Goal: Task Accomplishment & Management: Manage account settings

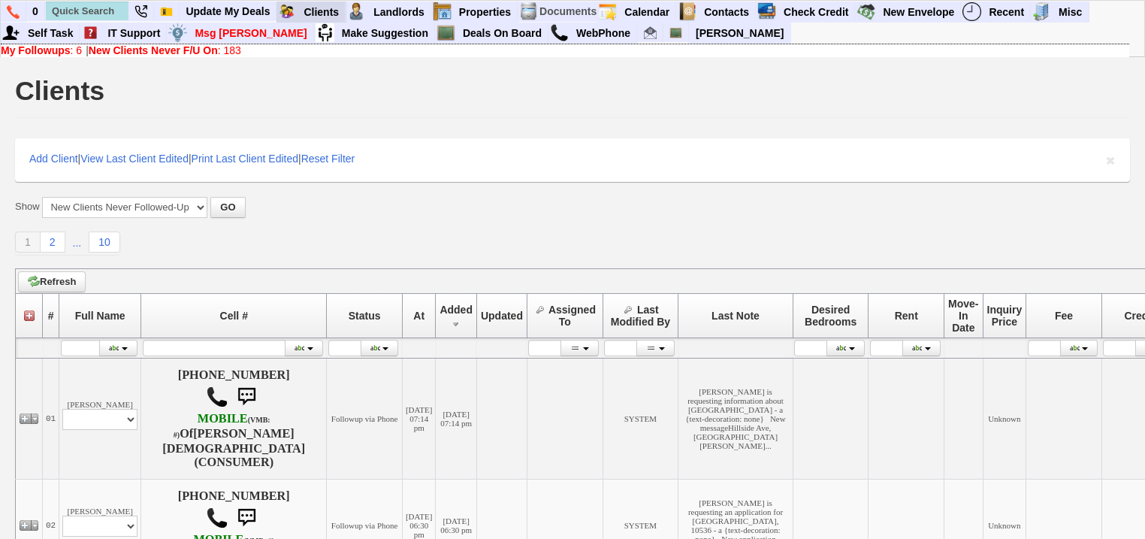
click at [313, 3] on link "Clients" at bounding box center [321, 12] width 48 height 20
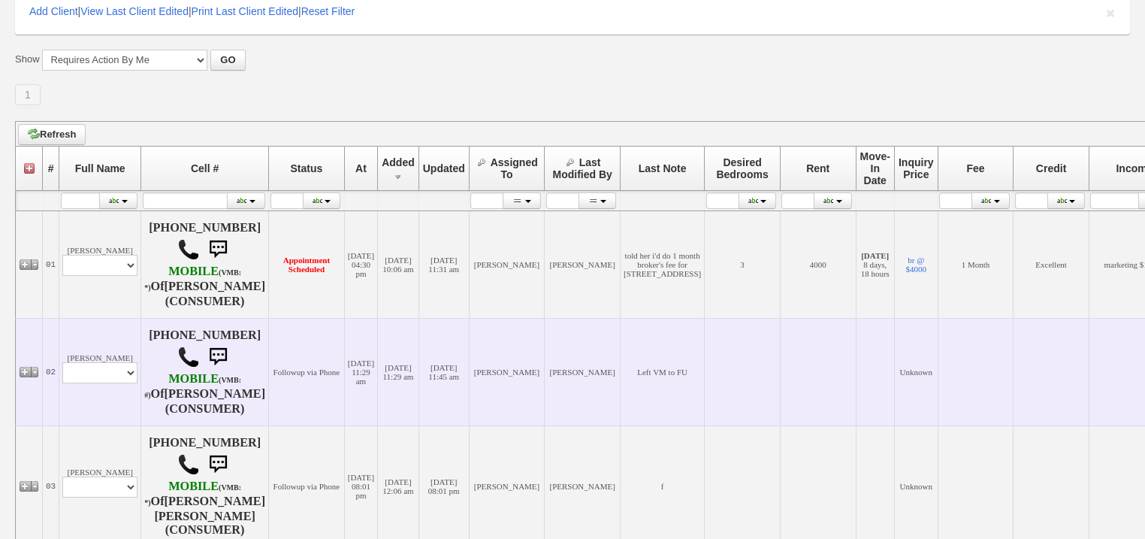
scroll to position [180, 0]
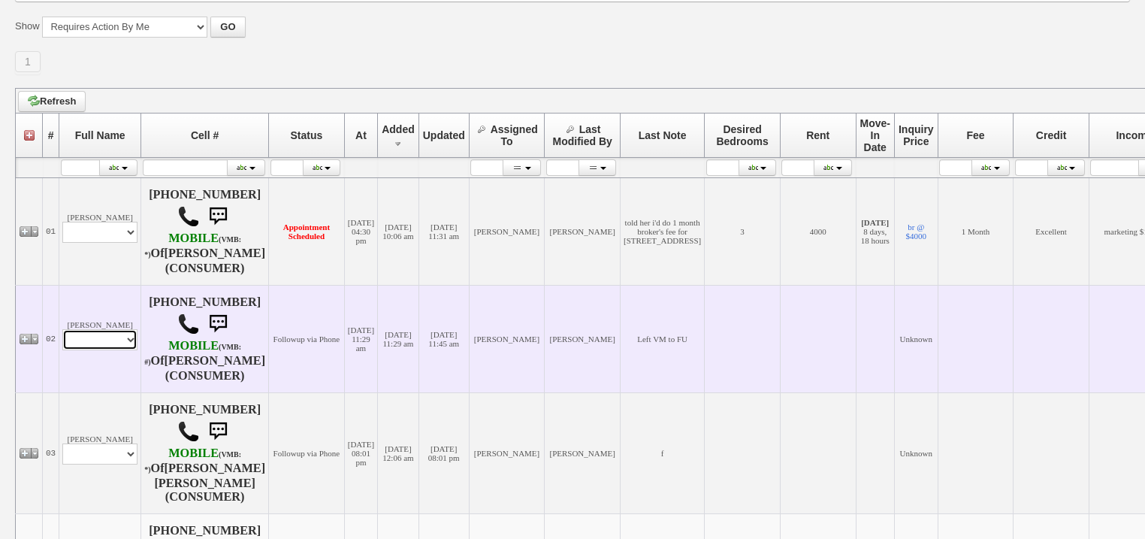
click at [111, 347] on select "Profile Edit Print Closed Deals" at bounding box center [99, 339] width 75 height 21
select select "ChangeURL,/crm/custom/edit_client_form.php?redirect=%2Fcrm%2Fclients.php&id=167…"
click at [62, 334] on select "Profile Edit Print Closed Deals" at bounding box center [99, 339] width 75 height 21
select select
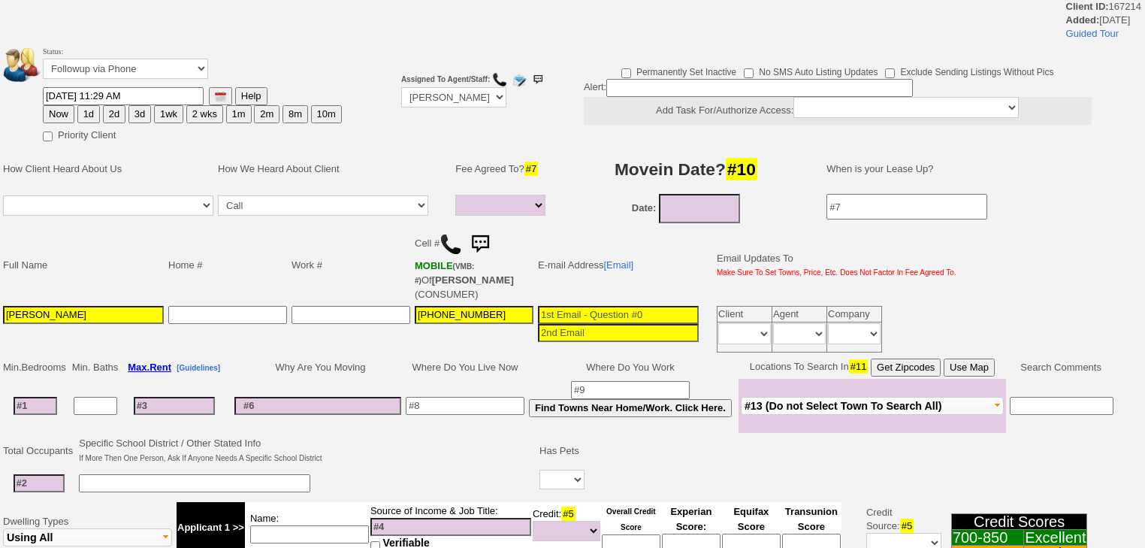
select select
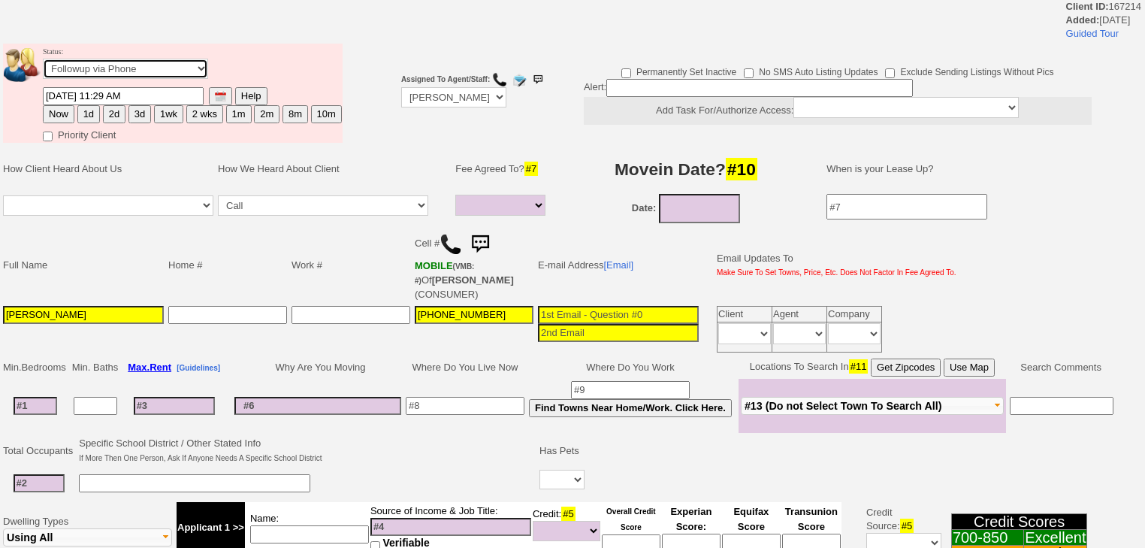
click at [85, 71] on select "Followup via Phone Followup via Email Followup When Section 8 Property Found De…" at bounding box center [125, 69] width 165 height 20
select select "Inactive"
click at [43, 63] on select "Followup via Phone Followup via Email Followup When Section 8 Property Found De…" at bounding box center [125, 69] width 165 height 20
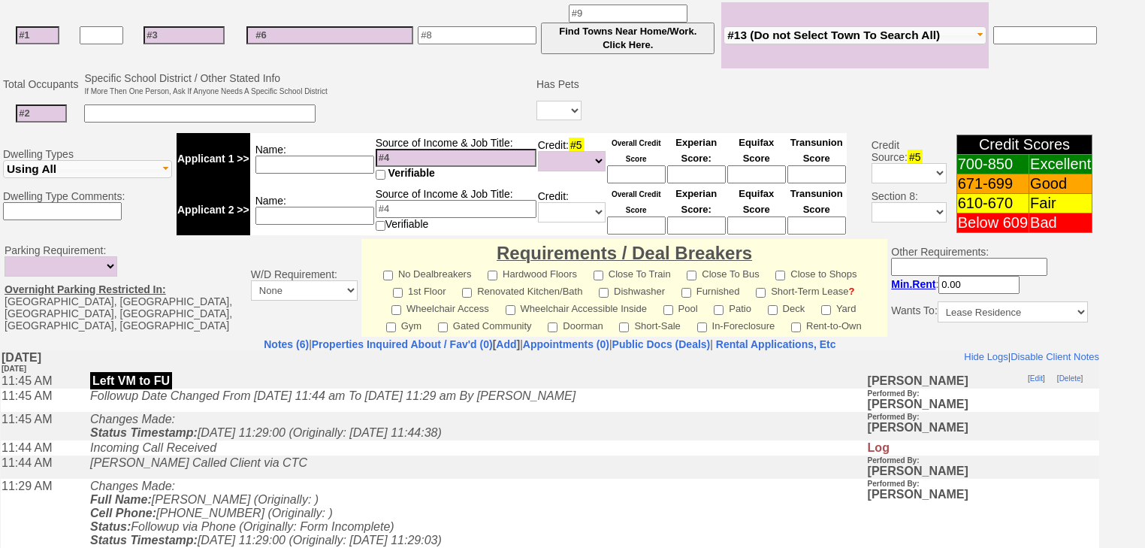
scroll to position [566, 0]
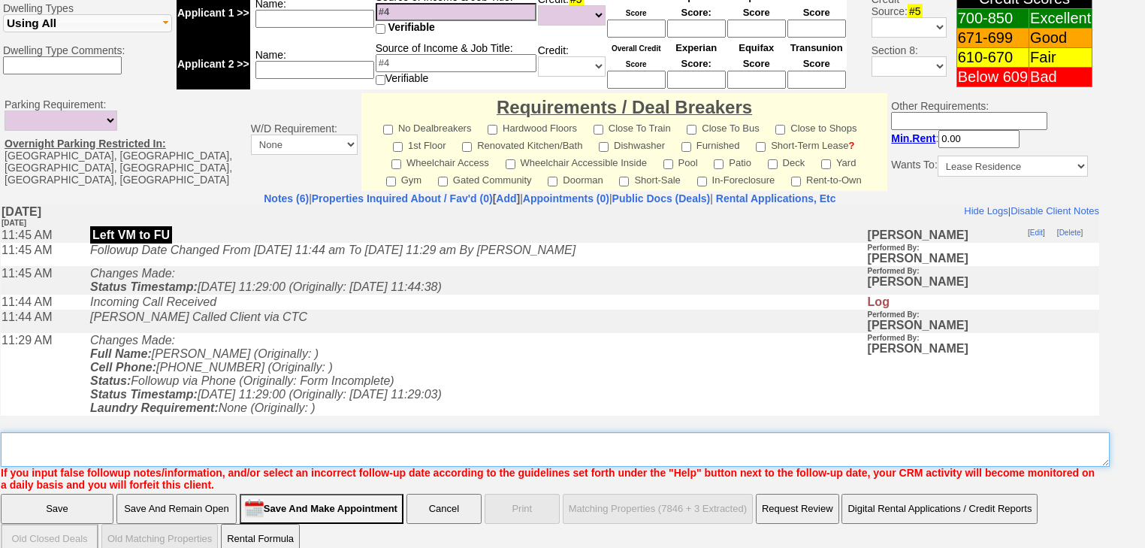
click at [370, 432] on textarea "Insert New Note Here" at bounding box center [555, 449] width 1109 height 35
drag, startPoint x: 20, startPoint y: 427, endPoint x: 3, endPoint y: 427, distance: 16.5
click at [1, 432] on textarea "Insert New Note Here" at bounding box center [555, 449] width 1109 height 35
type textarea "never heard back from client"
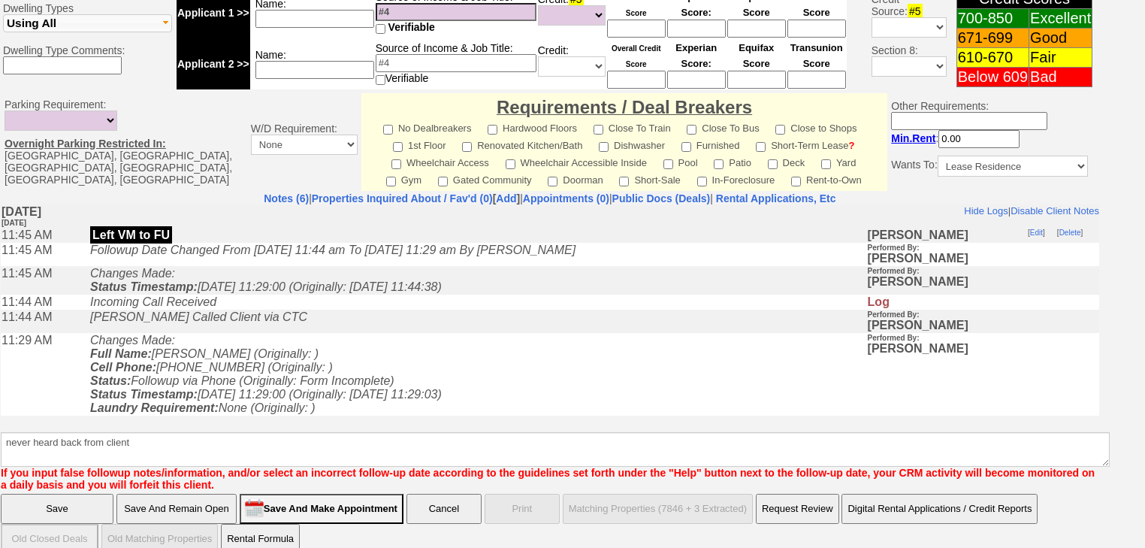
click at [49, 494] on input "Save" at bounding box center [57, 509] width 113 height 30
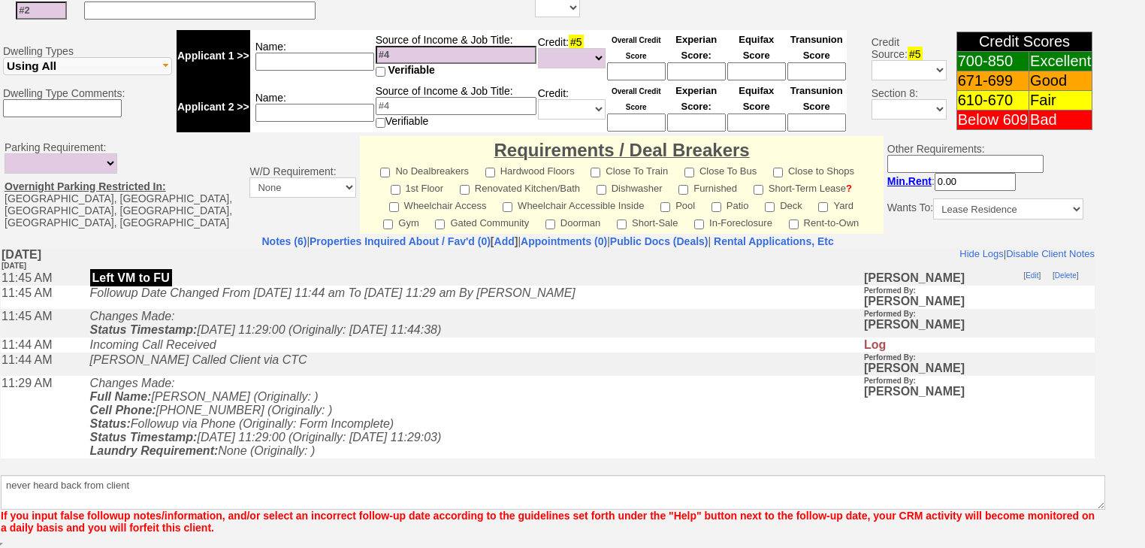
scroll to position [505, 0]
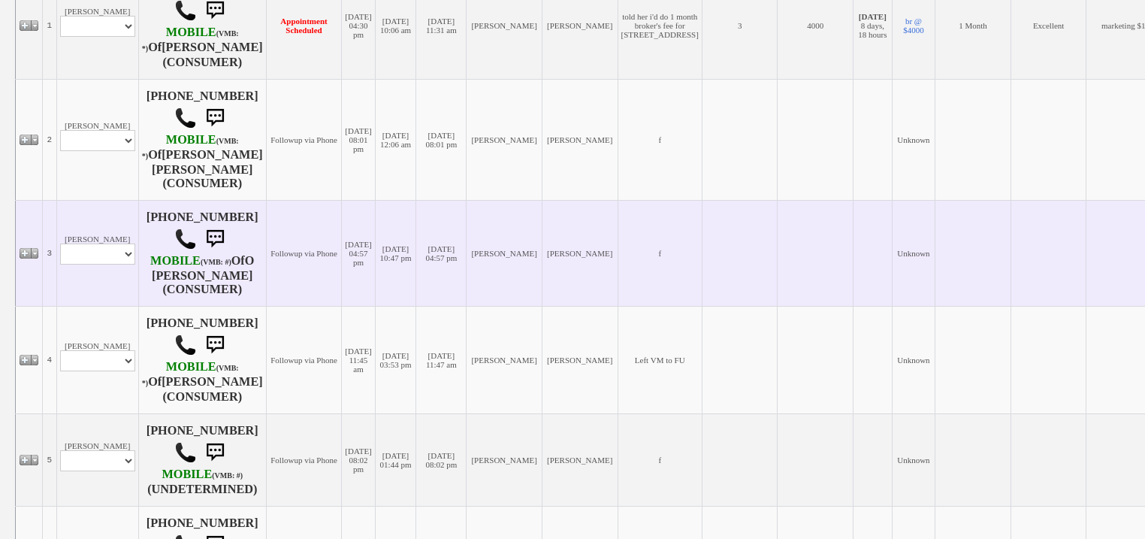
scroll to position [421, 0]
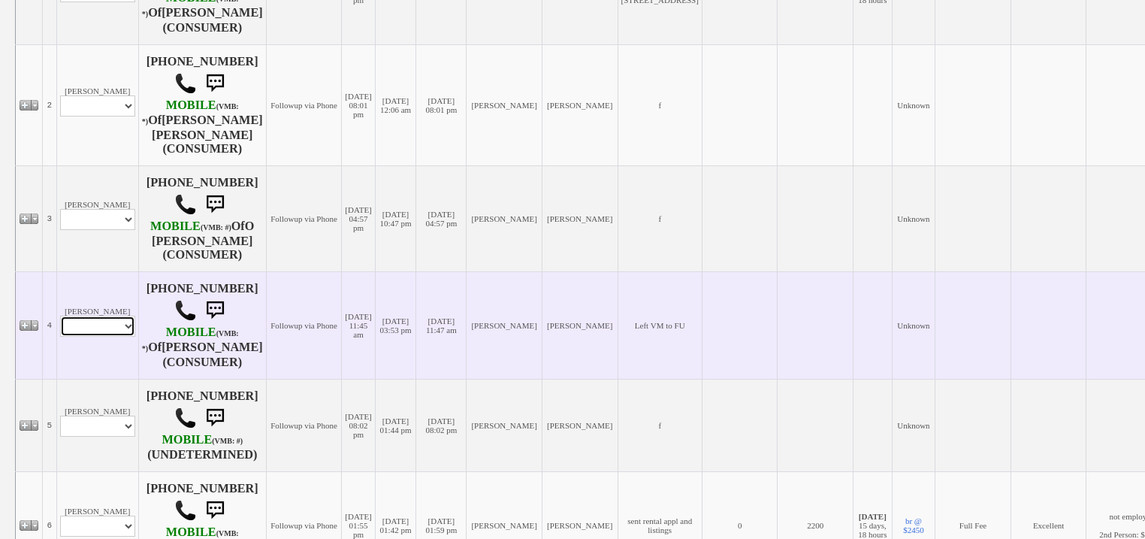
drag, startPoint x: 116, startPoint y: 310, endPoint x: 117, endPoint y: 321, distance: 11.4
click at [116, 316] on select "Profile Edit Print Email Externally (Will Not Be Tracked In CRM) Closed Deals" at bounding box center [97, 326] width 75 height 21
select select "ChangeURL,/crm/custom/edit_client_form.php?redirect=%2Fcrm%2Fclients.php&id=167…"
click at [60, 316] on select "Profile Edit Print Email Externally (Will Not Be Tracked In CRM) Closed Deals" at bounding box center [97, 326] width 75 height 21
select select
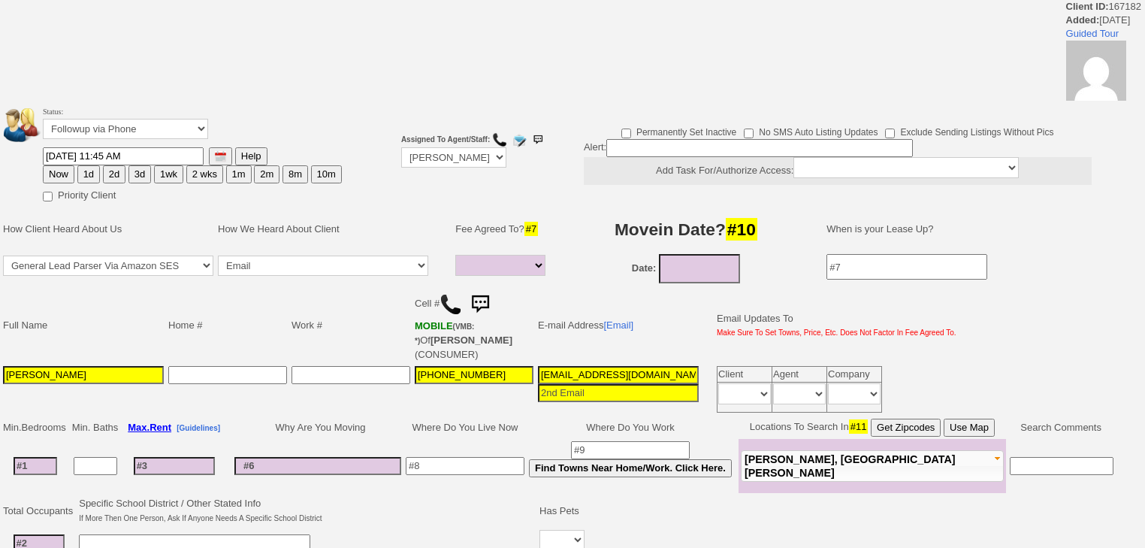
select select
drag, startPoint x: 111, startPoint y: 128, endPoint x: 113, endPoint y: 135, distance: 7.7
click at [112, 131] on select "Followup via Phone Followup via Email Followup When Section 8 Property Found De…" at bounding box center [125, 129] width 165 height 20
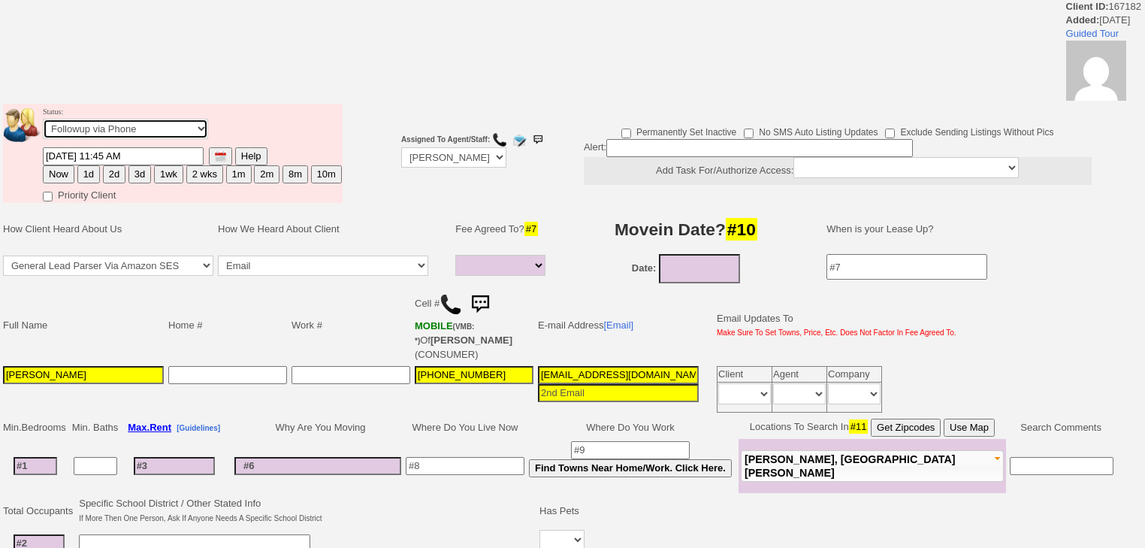
select select "Inactive"
click at [43, 123] on select "Followup via Phone Followup via Email Followup When Section 8 Property Found De…" at bounding box center [125, 129] width 165 height 20
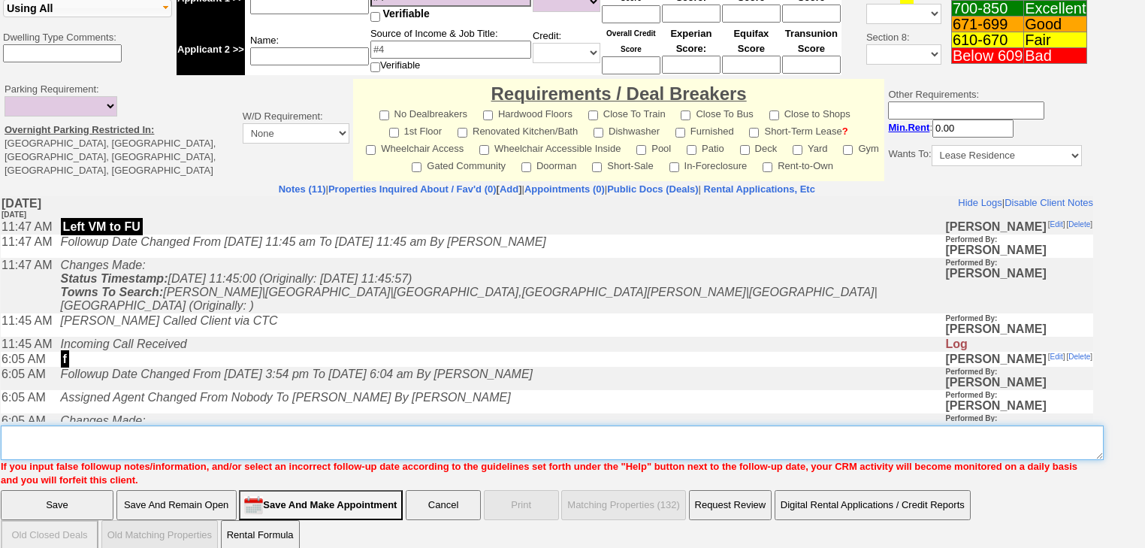
click at [92, 425] on textarea "Insert New Note Here" at bounding box center [552, 442] width 1103 height 35
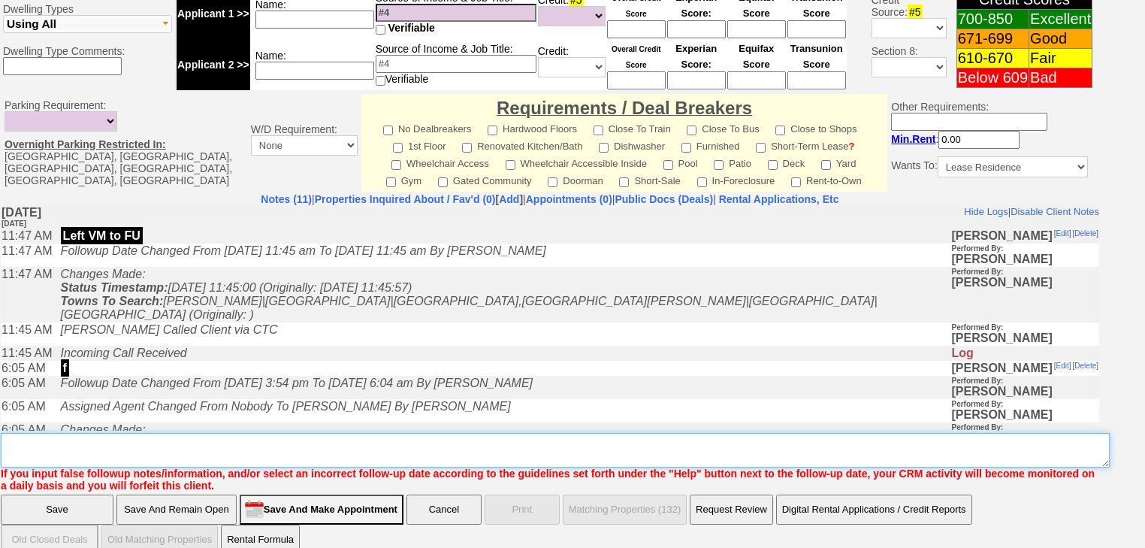
paste textarea "never heard back from client"
type textarea "never heard back from client"
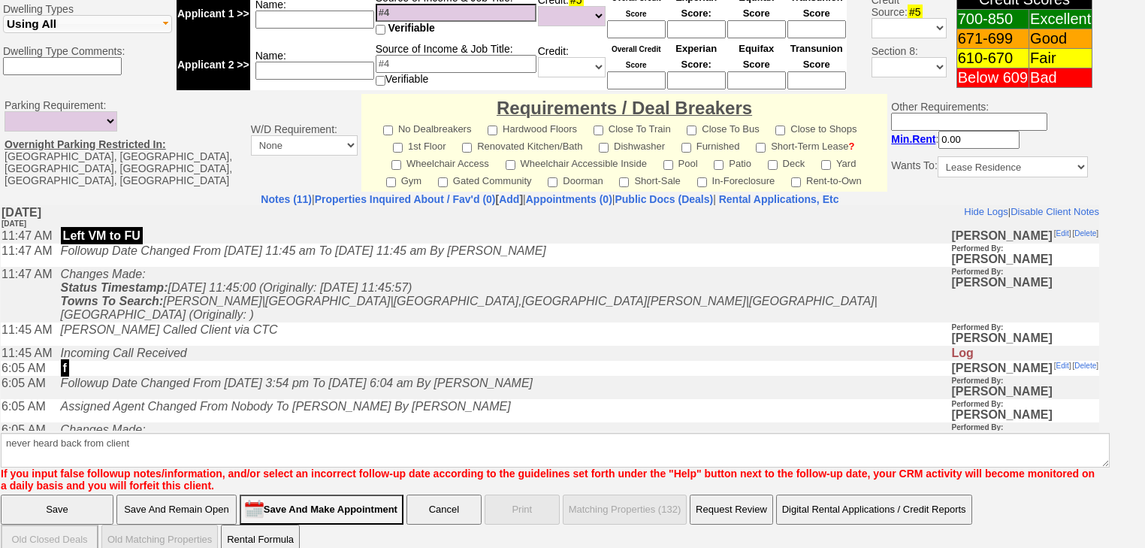
click at [88, 494] on input "Save" at bounding box center [57, 509] width 113 height 30
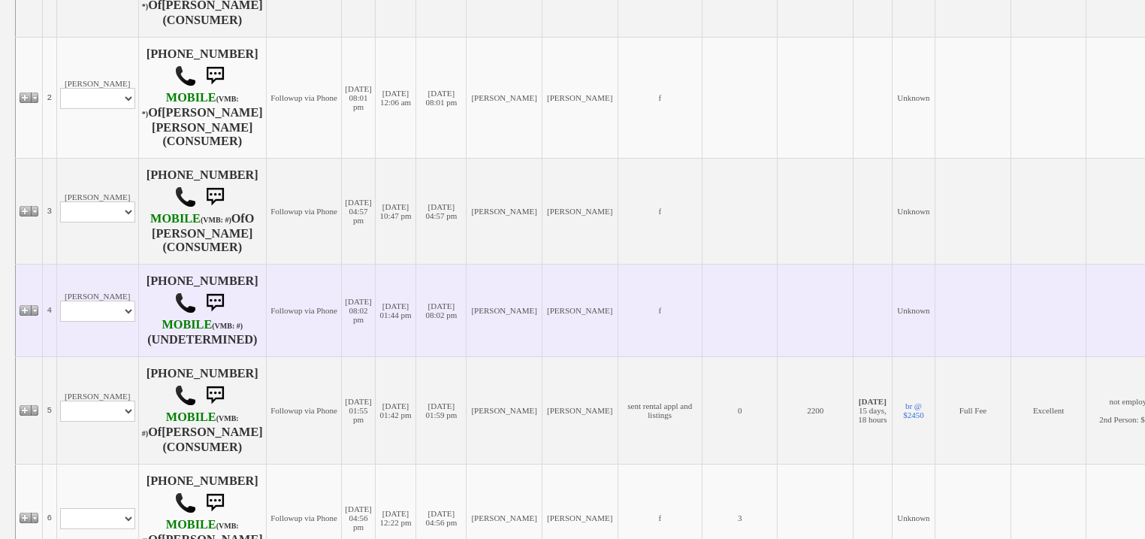
scroll to position [601, 0]
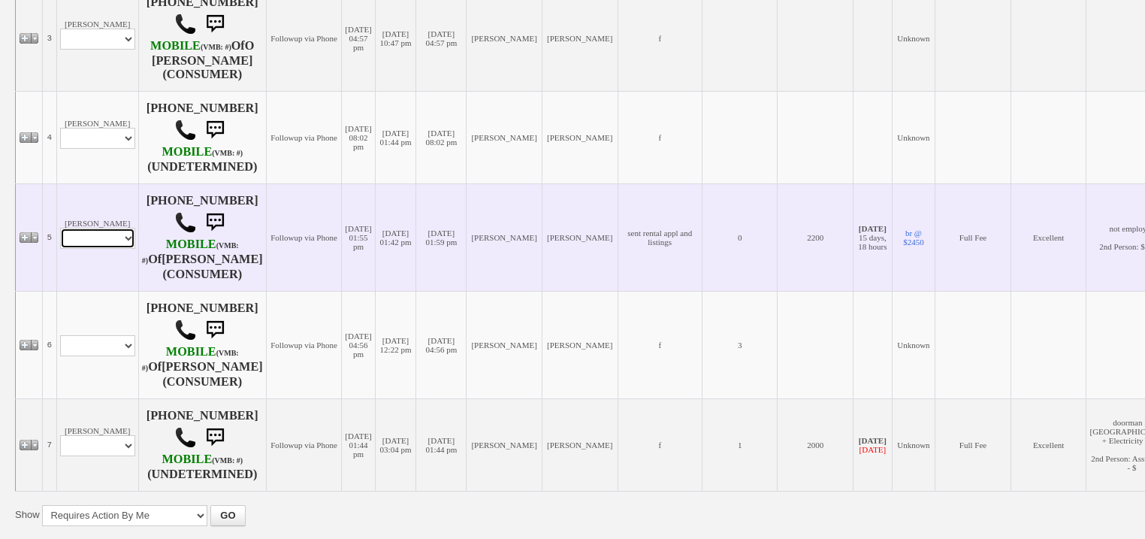
click at [104, 228] on select "Profile Edit Print Email Externally (Will Not Be Tracked In CRM) Closed Deals" at bounding box center [97, 238] width 75 height 21
select select "ChangeURL,/crm/custom/edit_client_form.php?redirect=%2Fcrm%2Fclients.php&id=167…"
click at [60, 228] on select "Profile Edit Print Email Externally (Will Not Be Tracked In CRM) Closed Deals" at bounding box center [97, 238] width 75 height 21
select select
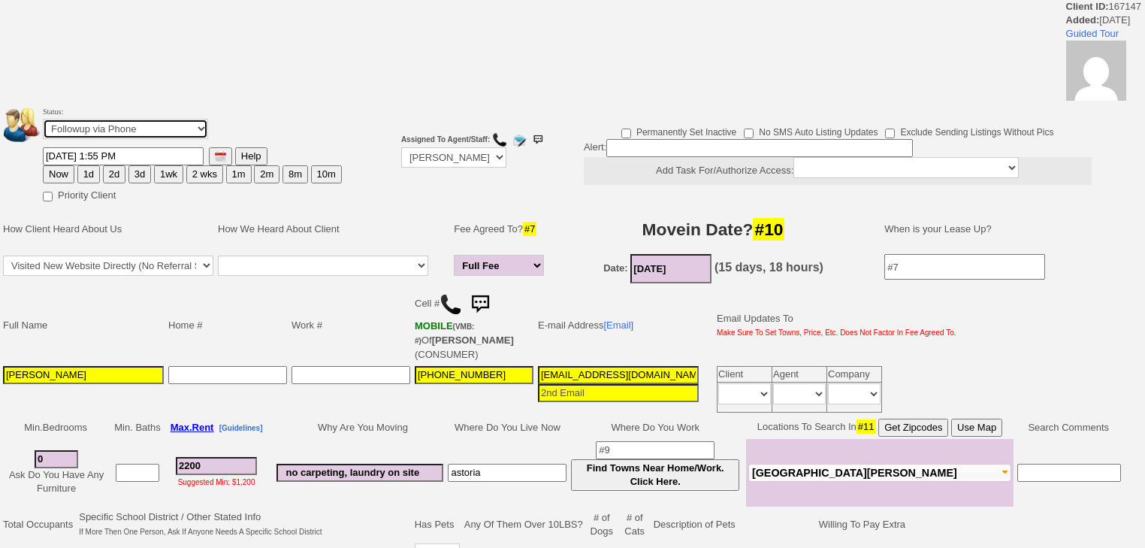
click at [137, 128] on select "Followup via Phone Followup via Email Followup When Section 8 Property Found De…" at bounding box center [125, 129] width 165 height 20
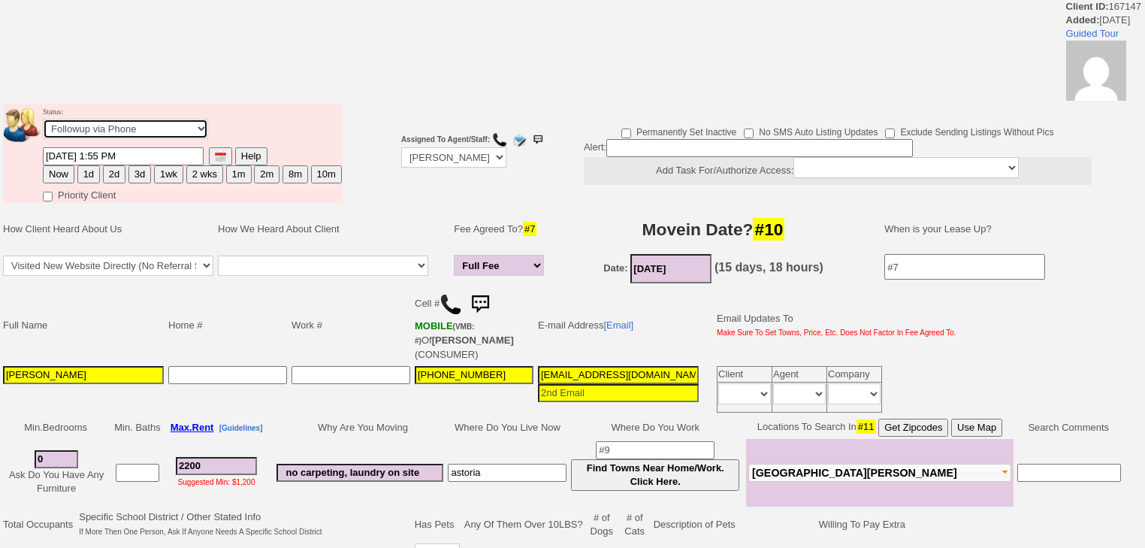
select select "Inactive"
click at [43, 123] on select "Followup via Phone Followup via Email Followup When Section 8 Property Found De…" at bounding box center [125, 129] width 165 height 20
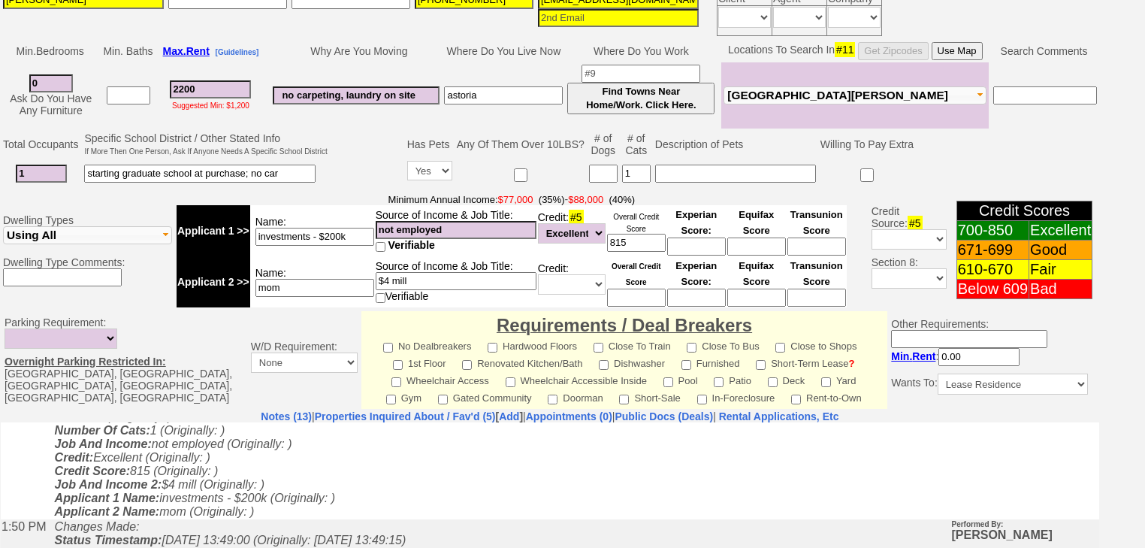
scroll to position [640, 0]
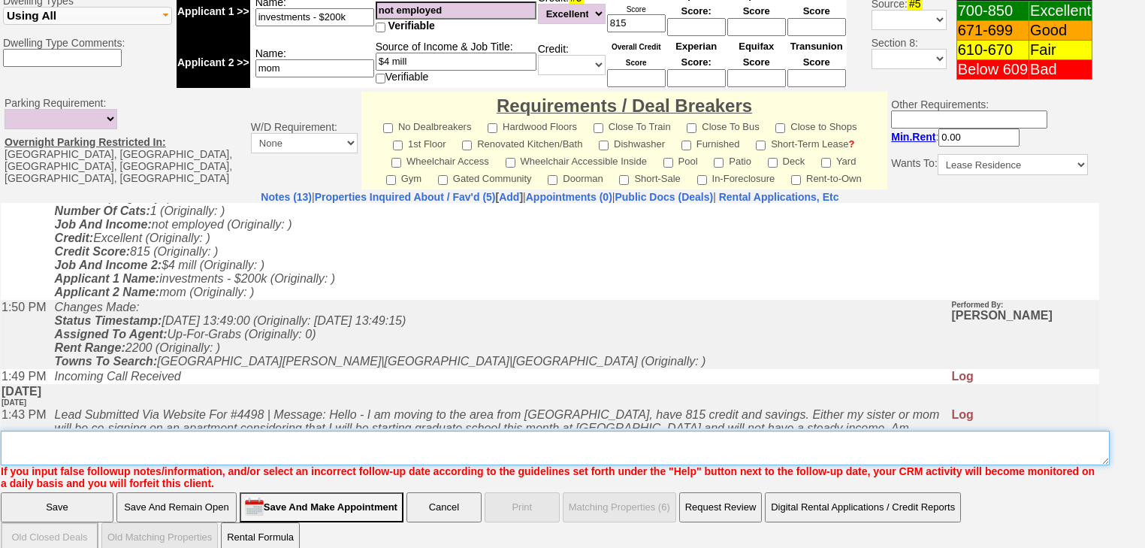
click at [71, 430] on textarea "Insert New Note Here" at bounding box center [555, 447] width 1109 height 35
paste textarea "never heard back from client"
type textarea "never heard back from client"
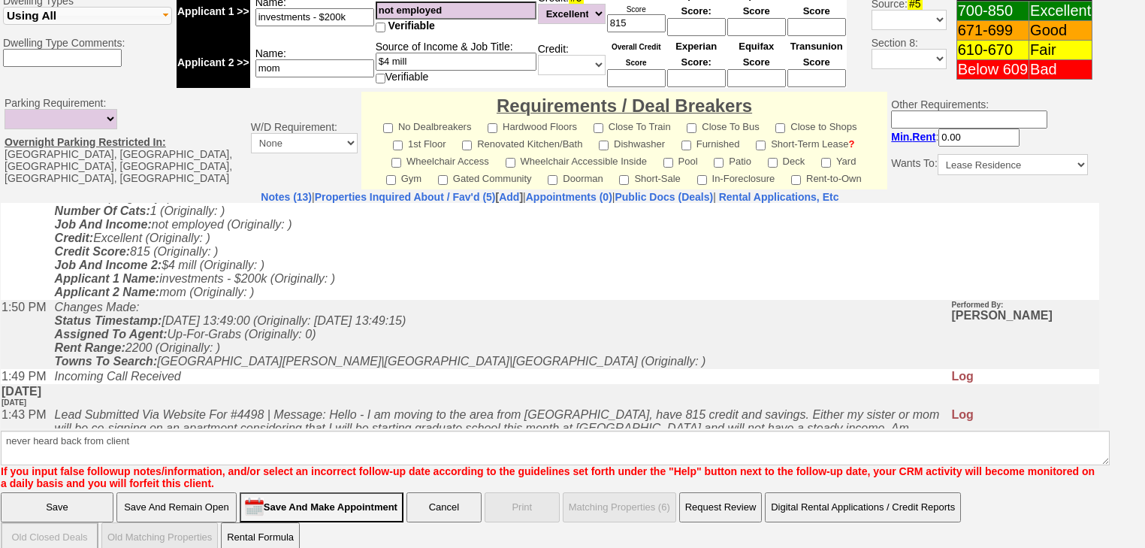
click at [54, 492] on input "Save" at bounding box center [57, 507] width 113 height 30
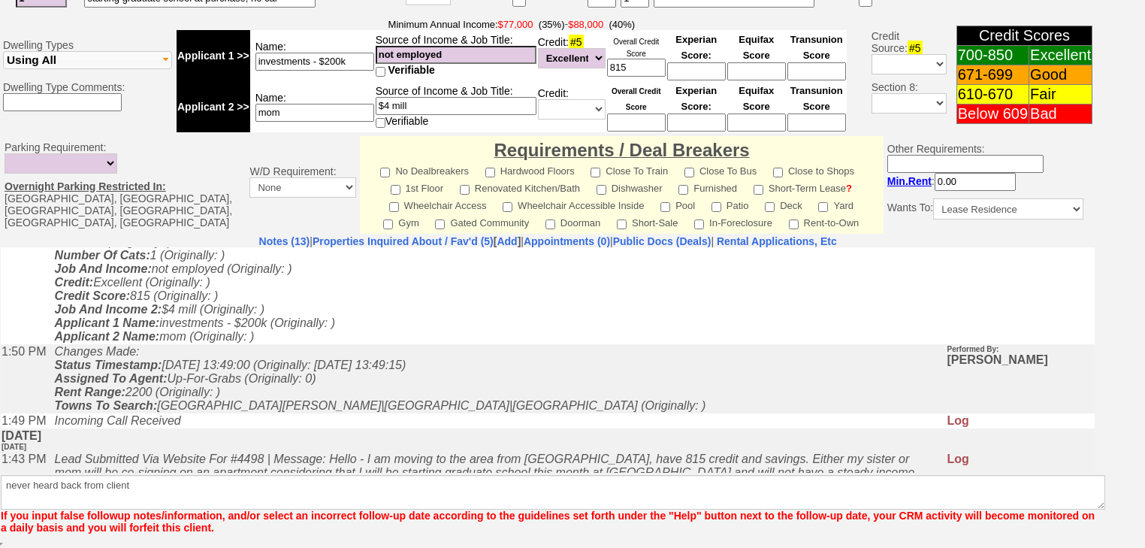
scroll to position [578, 0]
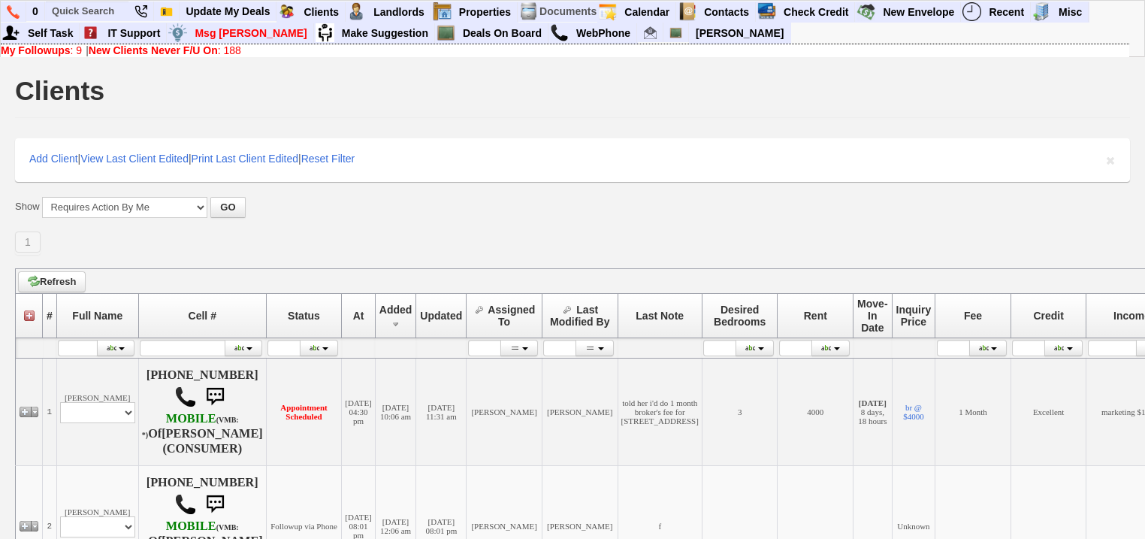
click at [159, 48] on b "New Clients Never F/U On" at bounding box center [153, 50] width 129 height 12
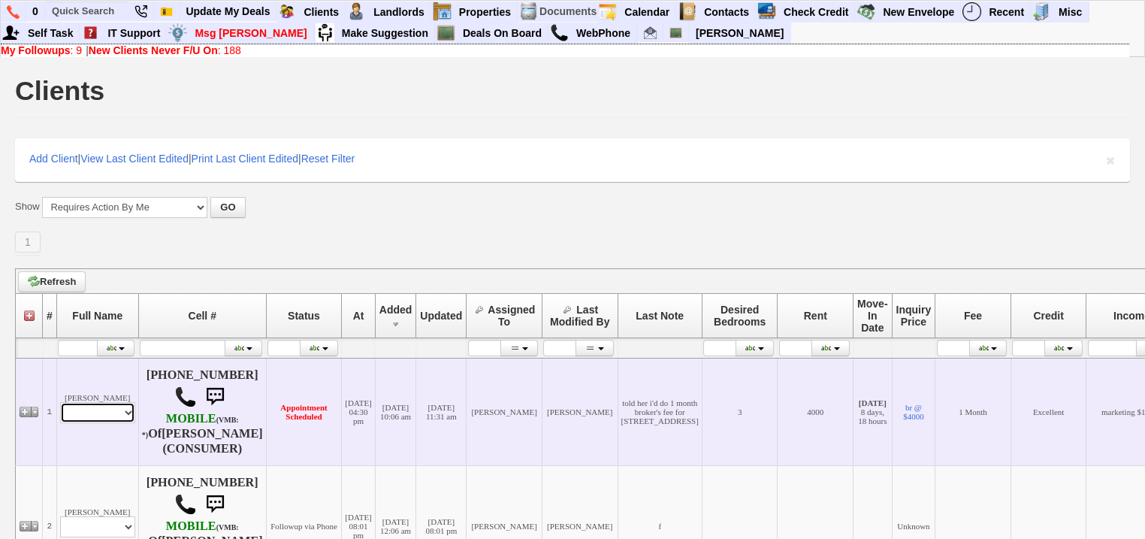
click at [123, 408] on select "Profile Edit Print Email Externally (Will Not Be Tracked In CRM) Closed Deals" at bounding box center [97, 412] width 75 height 21
select select "ChangeURL,/crm/custom/edit_client_form.php?redirect=%2Fcrm%2Fclients.php&id=167…"
click at [60, 403] on select "Profile Edit Print Email Externally (Will Not Be Tracked In CRM) Closed Deals" at bounding box center [97, 412] width 75 height 21
select select
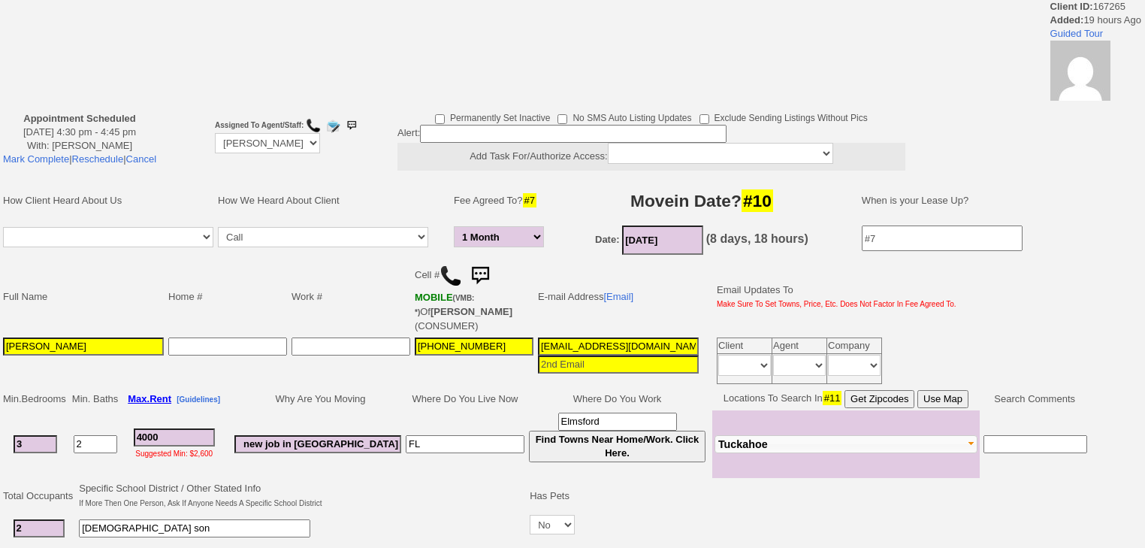
select select "1 Month"
click at [50, 157] on link "Mark Complete" at bounding box center [36, 158] width 66 height 11
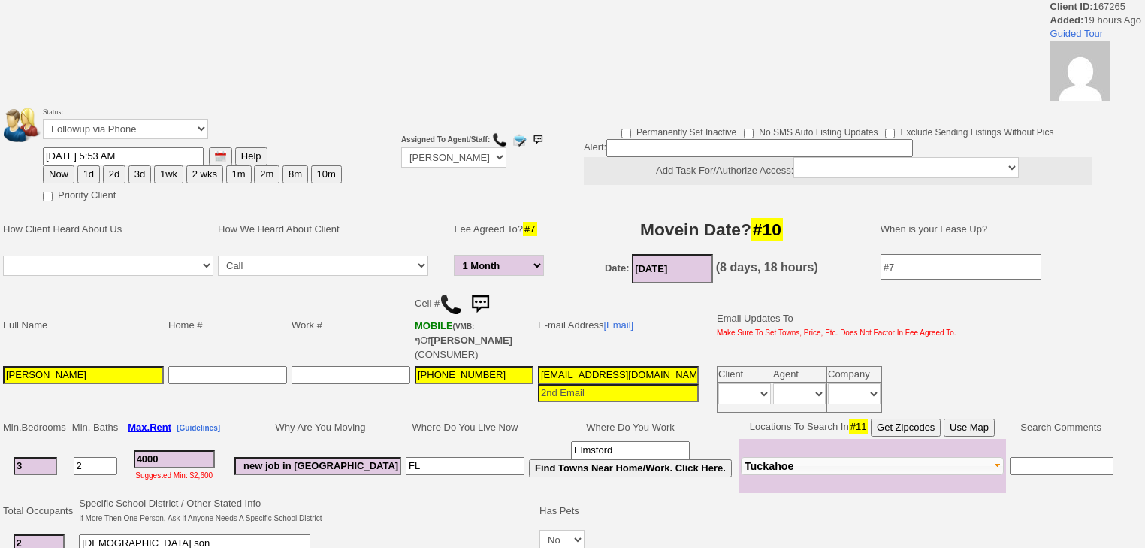
select select "1 Month"
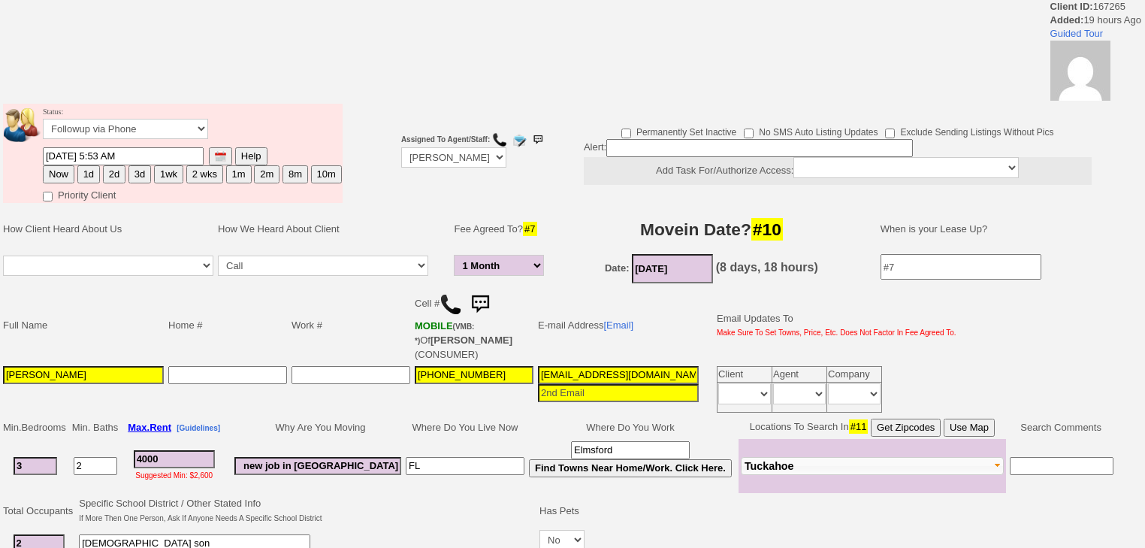
click at [129, 168] on button "3d" at bounding box center [139, 174] width 23 height 18
type input "08/19/2025 05:53 AM"
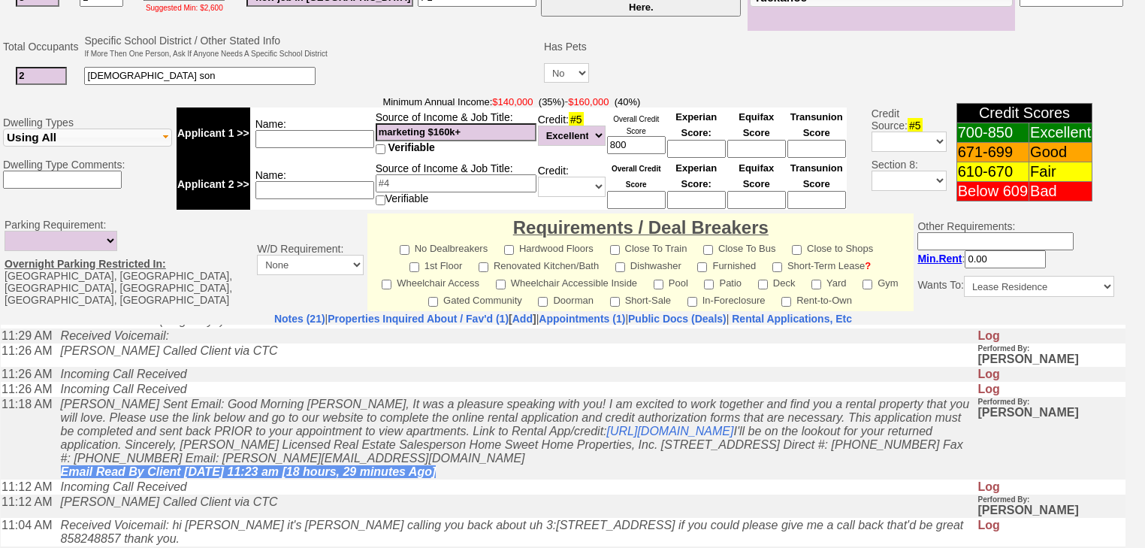
scroll to position [665, 0]
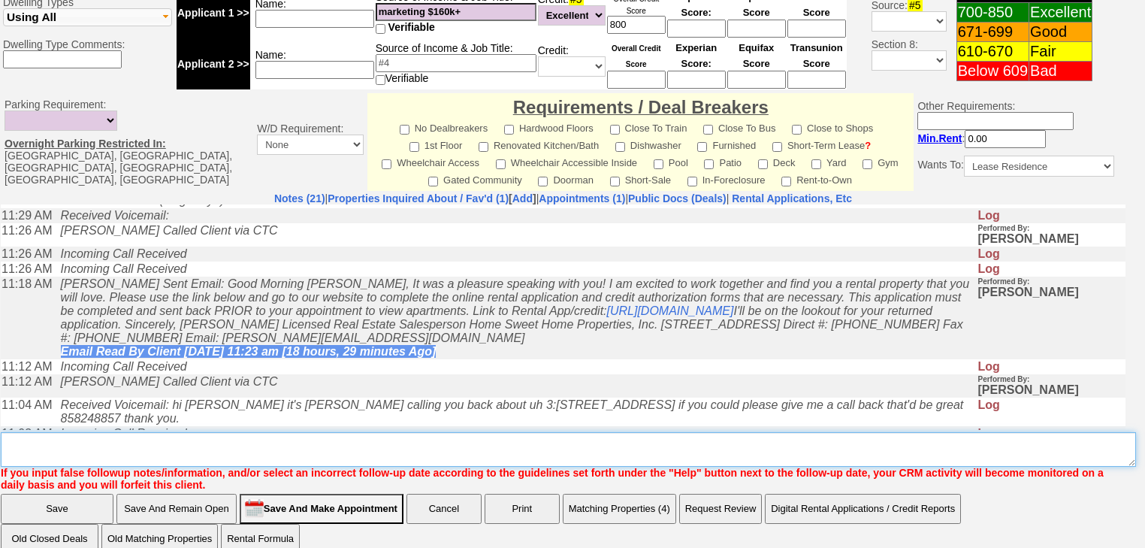
click at [50, 432] on textarea "Insert New Note Here" at bounding box center [568, 449] width 1135 height 35
type textarea "f"
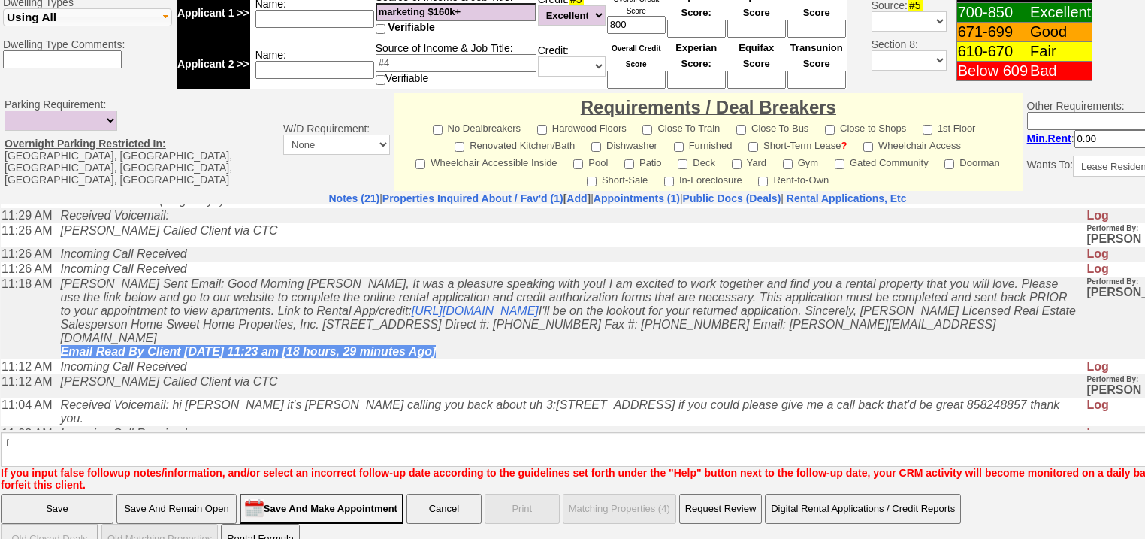
click at [50, 494] on input "Save" at bounding box center [57, 509] width 113 height 30
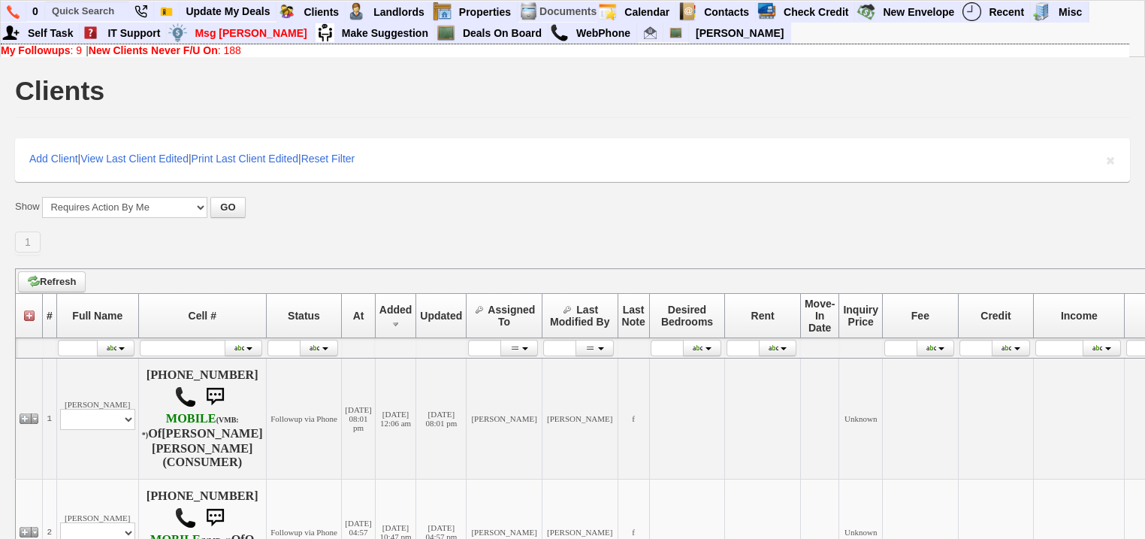
click at [163, 49] on b "New Clients Never F/U On" at bounding box center [153, 50] width 129 height 12
click at [75, 49] on link "My Followups : 9" at bounding box center [41, 50] width 81 height 12
click at [102, 53] on b "New Clients Never F/U On" at bounding box center [153, 50] width 129 height 12
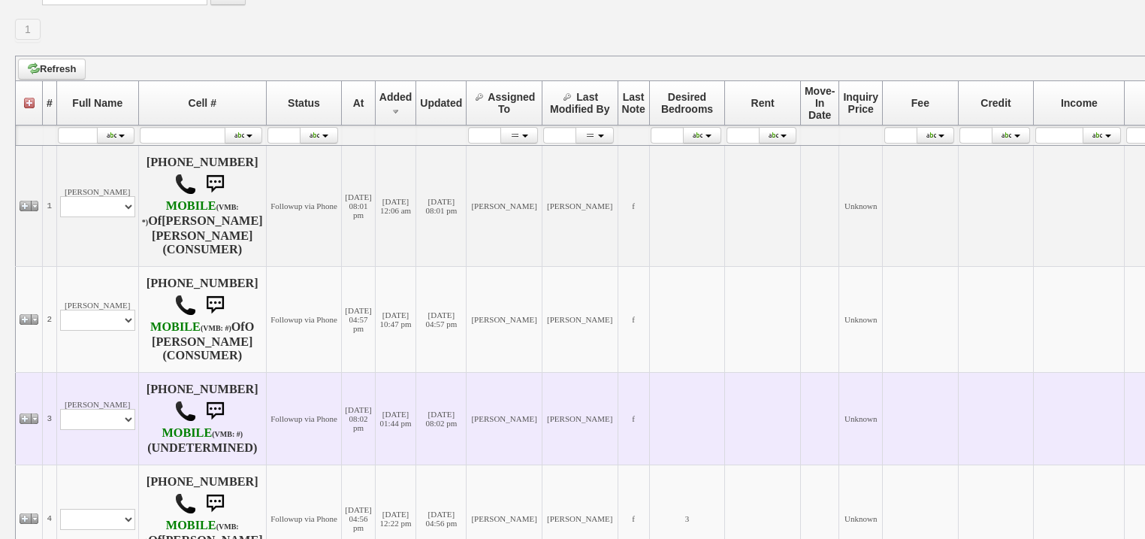
scroll to position [361, 0]
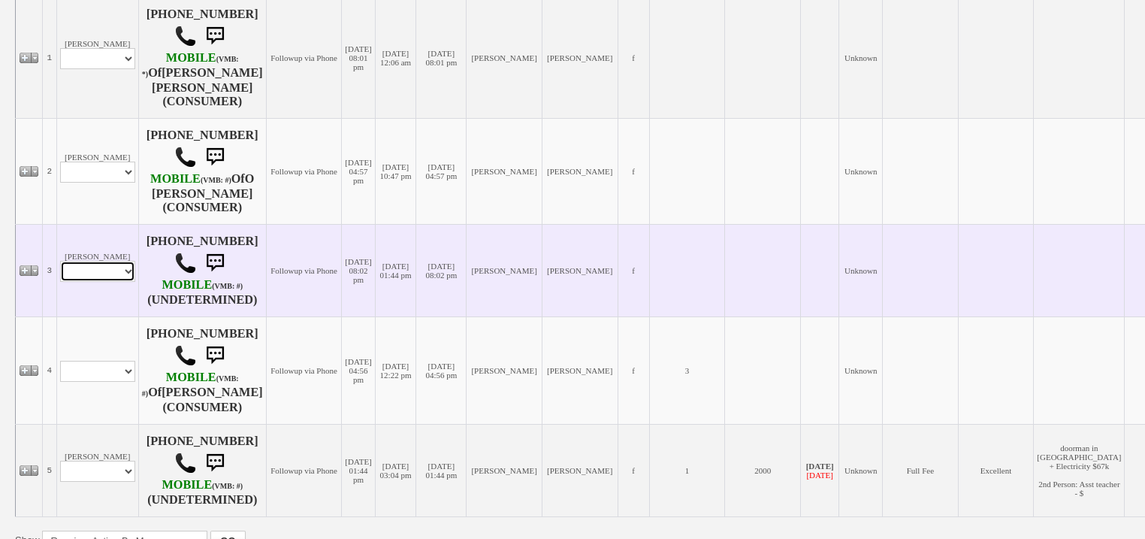
click at [110, 261] on select "Profile Edit Print Email Externally (Will Not Be Tracked In CRM) Closed Deals" at bounding box center [97, 271] width 75 height 21
select select "ChangeURL,/crm/custom/edit_client_form.php?redirect=%2Fcrm%2Fclients.php&id=167…"
click at [60, 261] on select "Profile Edit Print Email Externally (Will Not Be Tracked In CRM) Closed Deals" at bounding box center [97, 271] width 75 height 21
select select
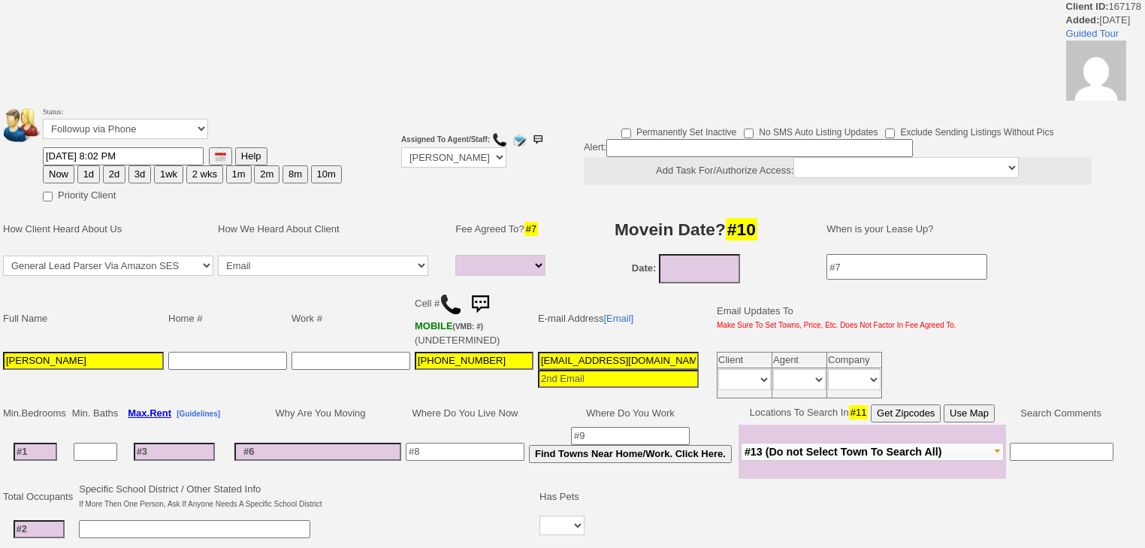
select select
click at [116, 168] on button "2d" at bounding box center [114, 174] width 23 height 18
type input "08/18/2025 05:53 AM"
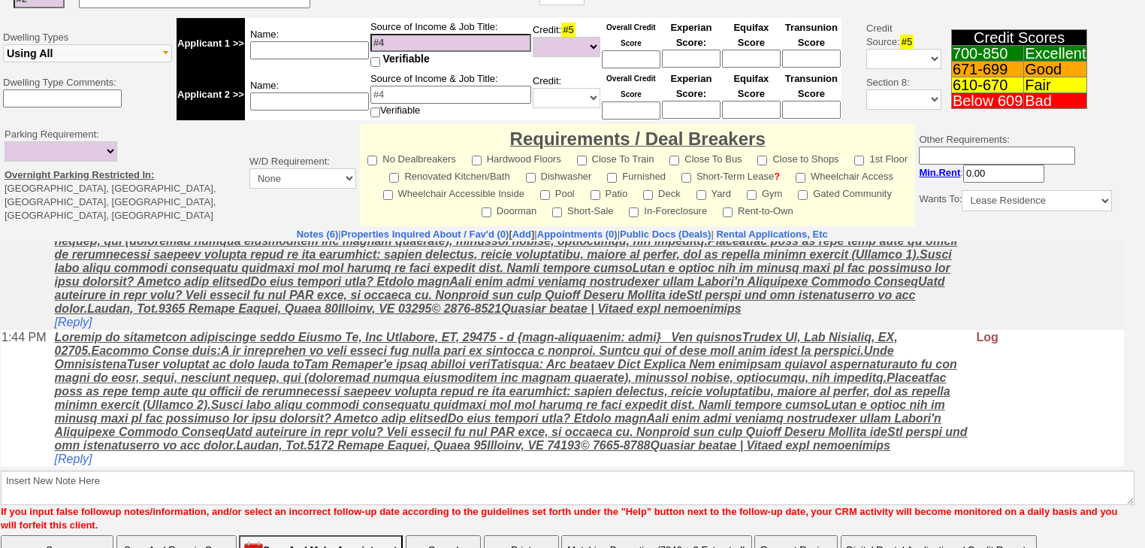
scroll to position [588, 0]
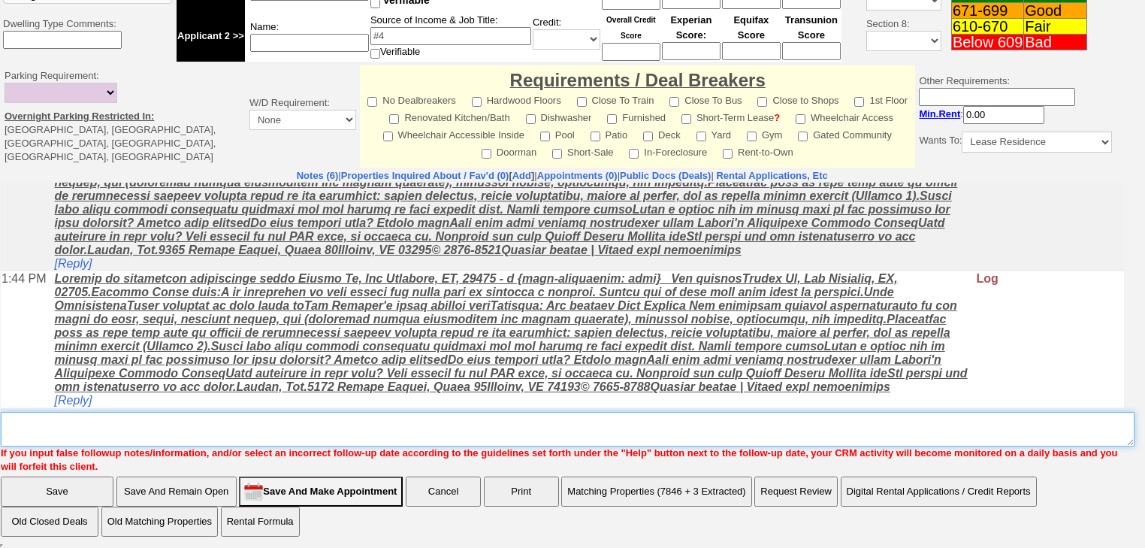
click at [78, 424] on textarea "Insert New Note Here" at bounding box center [568, 429] width 1134 height 35
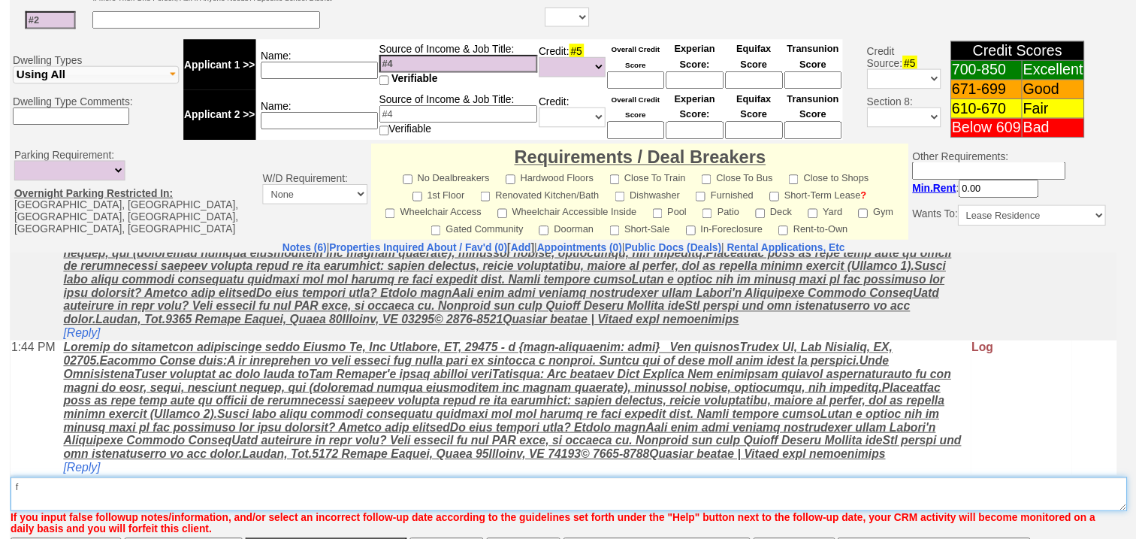
scroll to position [574, 0]
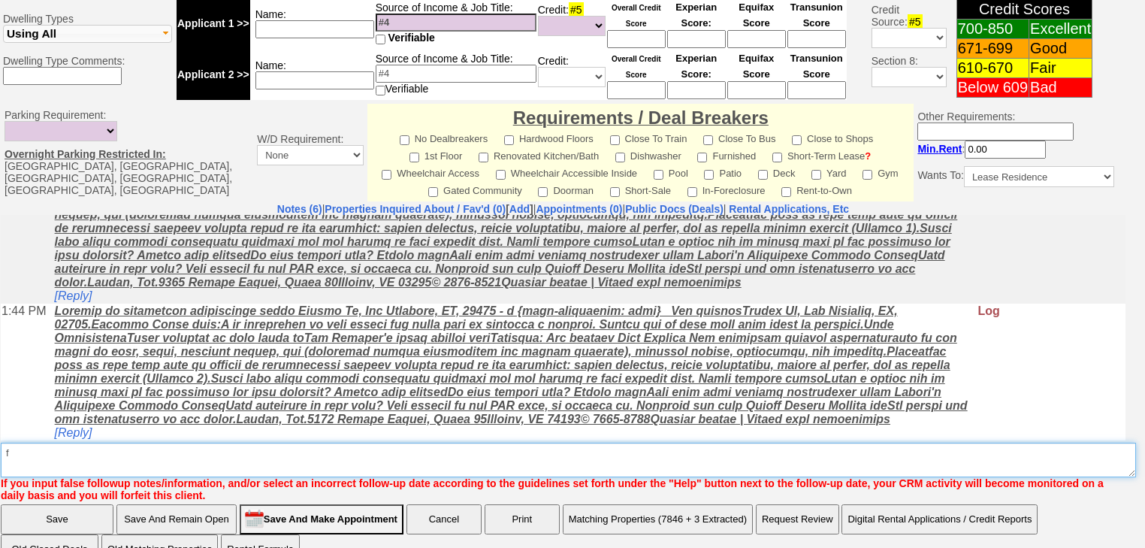
type textarea "f"
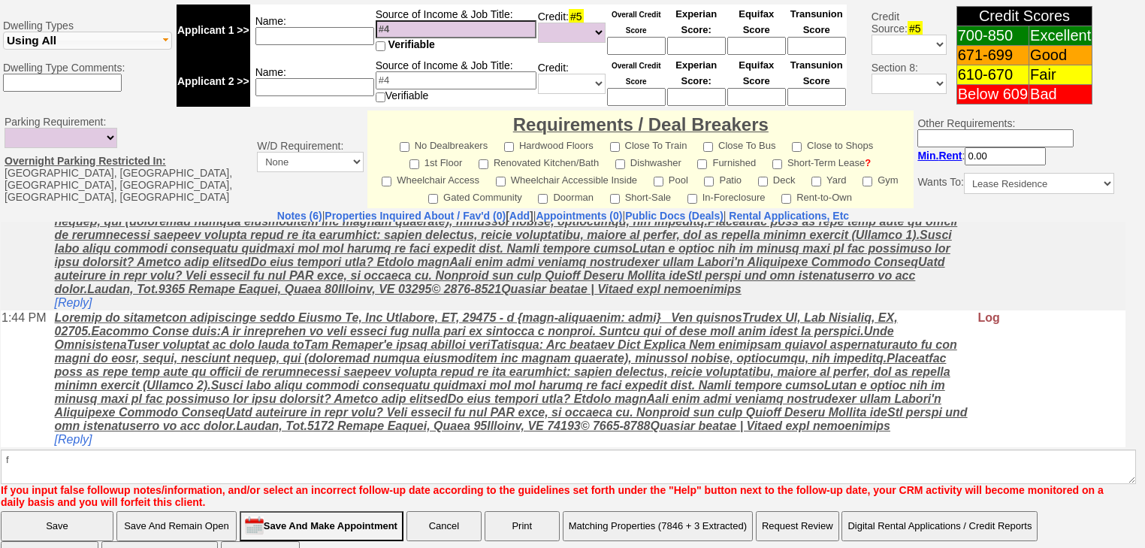
scroll to position [184, 0]
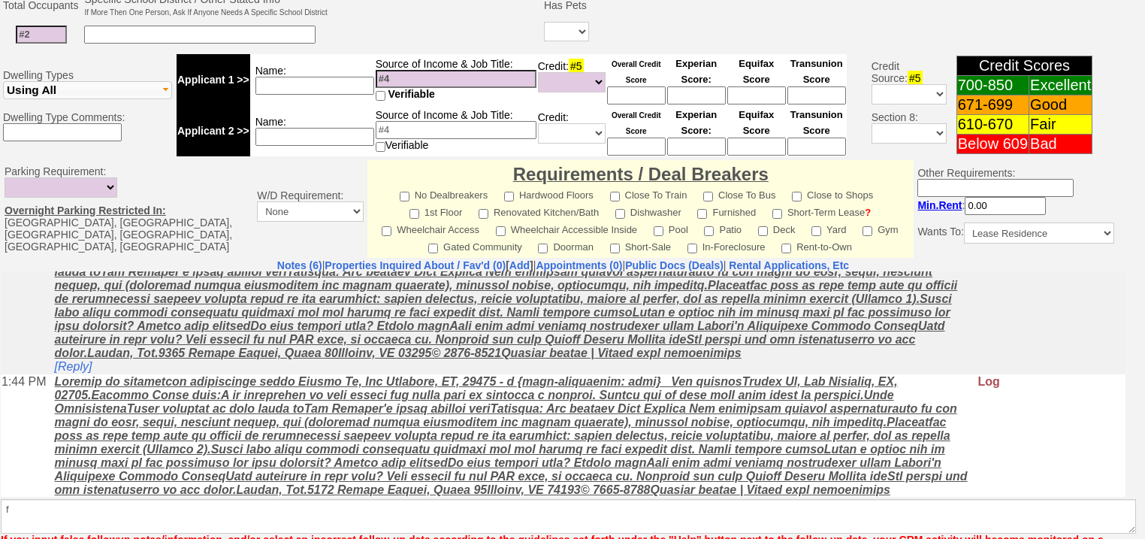
scroll to position [212, 0]
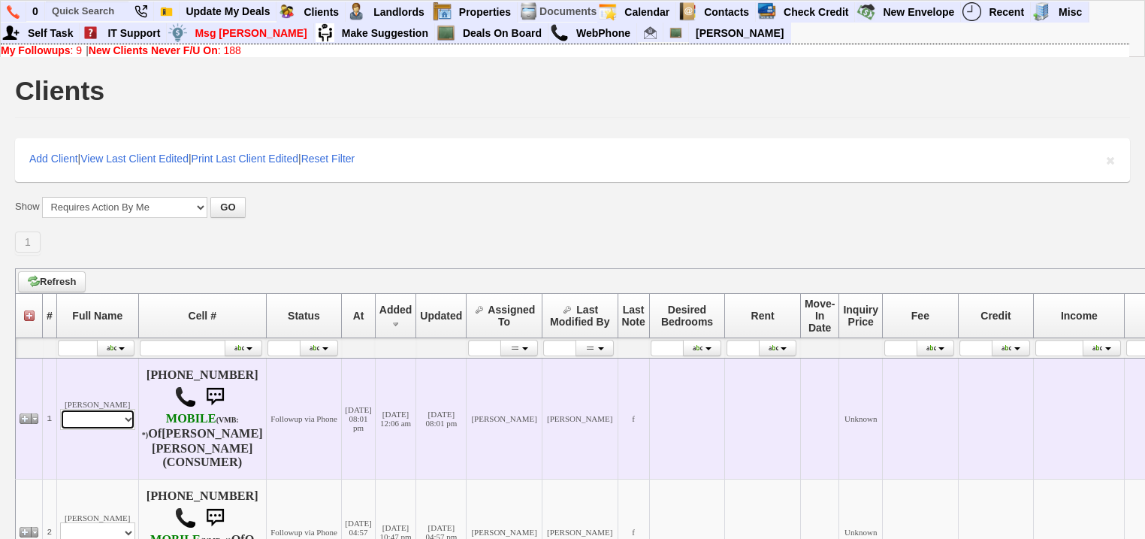
drag, startPoint x: 109, startPoint y: 403, endPoint x: 109, endPoint y: 414, distance: 11.3
click at [109, 409] on select "Profile Edit Print Email Externally (Will Not Be Tracked In CRM) Closed Deals" at bounding box center [97, 419] width 75 height 21
select select "ChangeURL,/crm/custom/edit_client_form.php?redirect=%2Fcrm%2Fclients.php&id=167…"
click at [60, 409] on select "Profile Edit Print Email Externally (Will Not Be Tracked In CRM) Closed Deals" at bounding box center [97, 419] width 75 height 21
select select
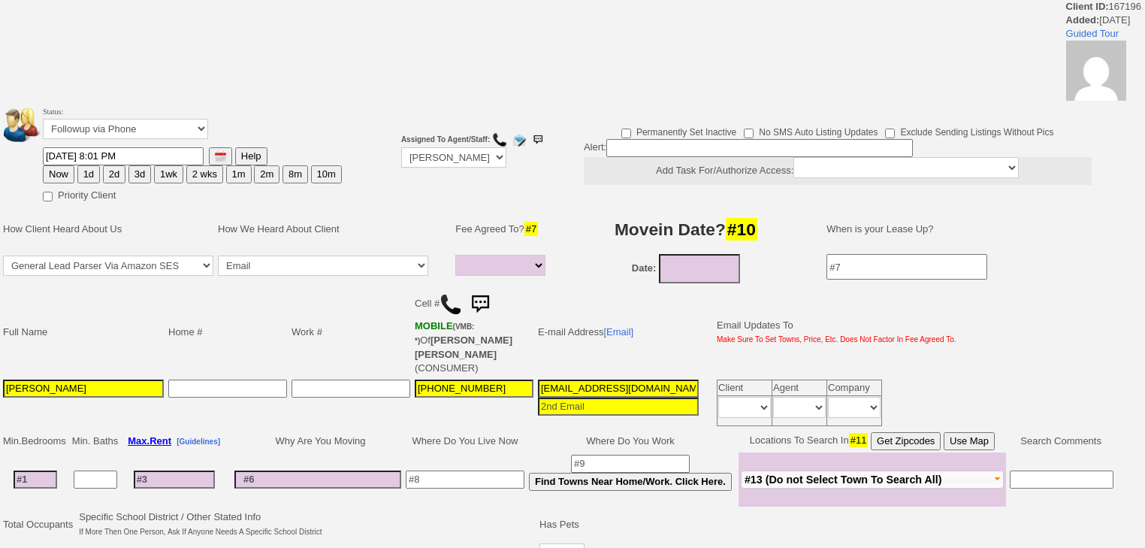
select select
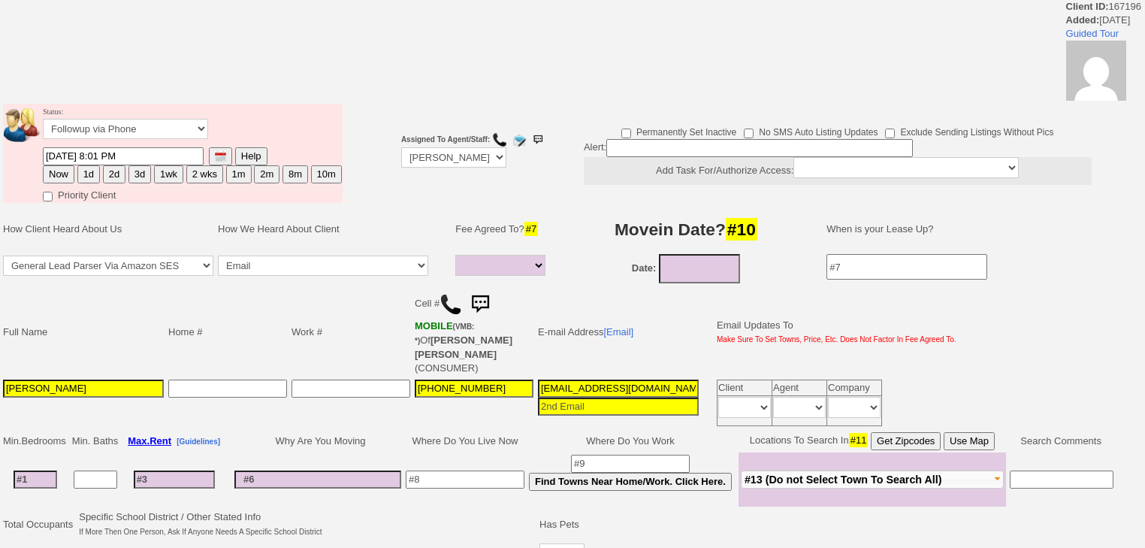
click at [111, 172] on button "2d" at bounding box center [114, 174] width 23 height 18
type input "08/18/2025 05:53 AM"
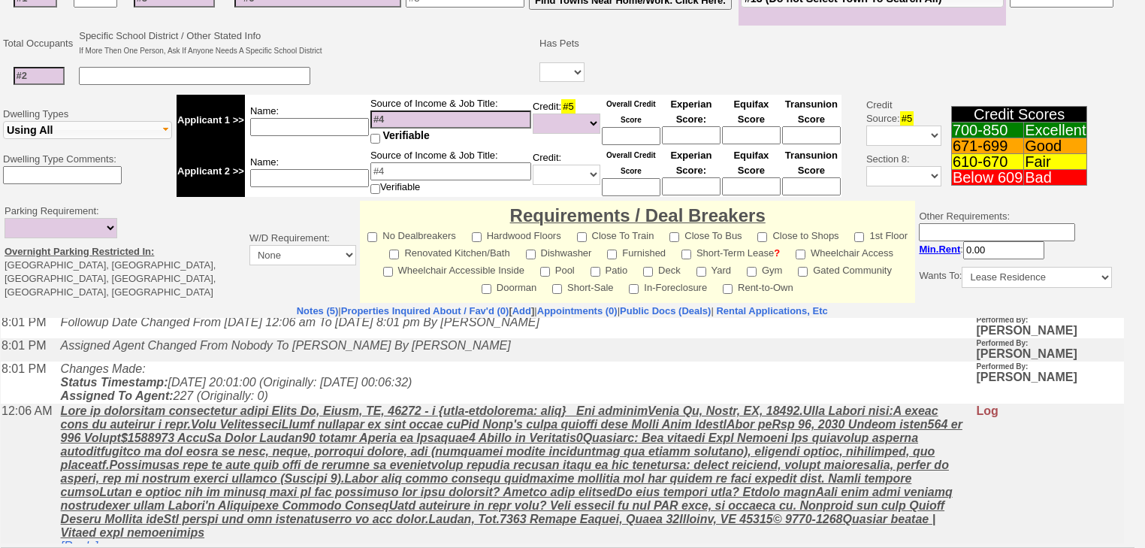
scroll to position [62, 0]
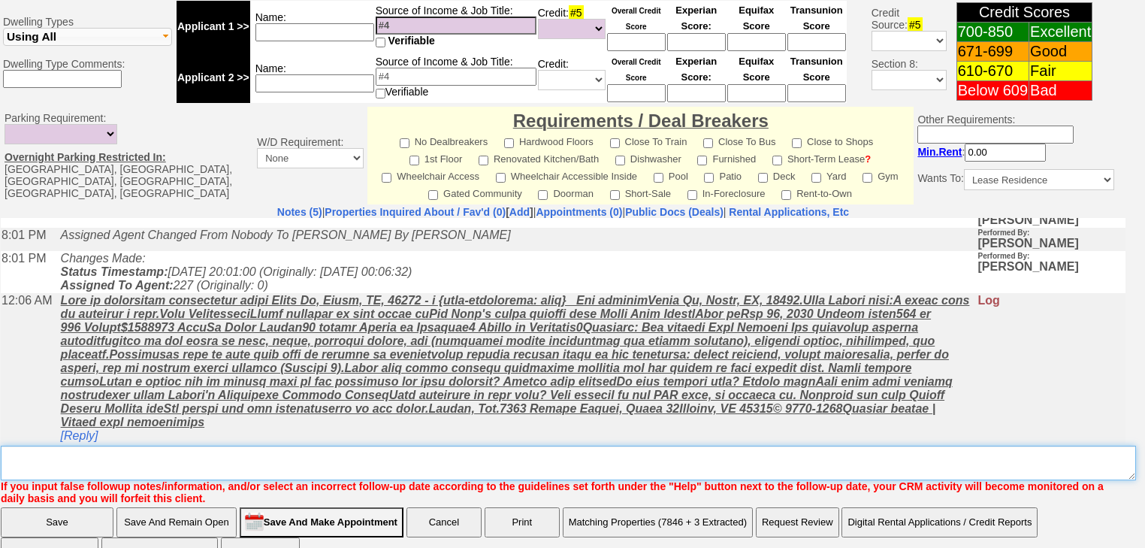
click at [78, 445] on textarea "Insert New Note Here" at bounding box center [568, 462] width 1135 height 35
type textarea "f"
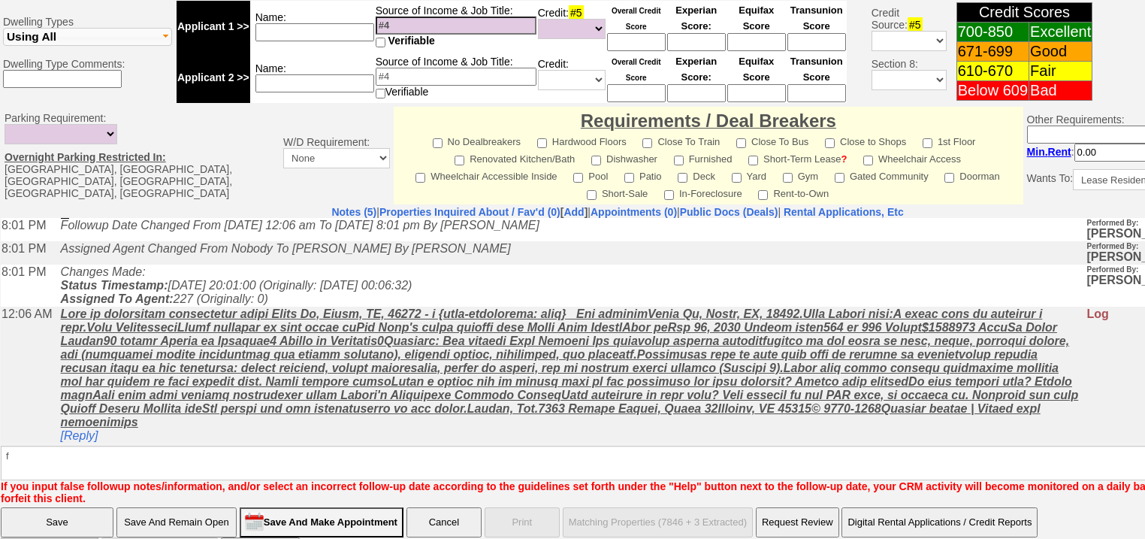
scroll to position [48, 0]
click at [78, 507] on input "Save" at bounding box center [57, 522] width 113 height 30
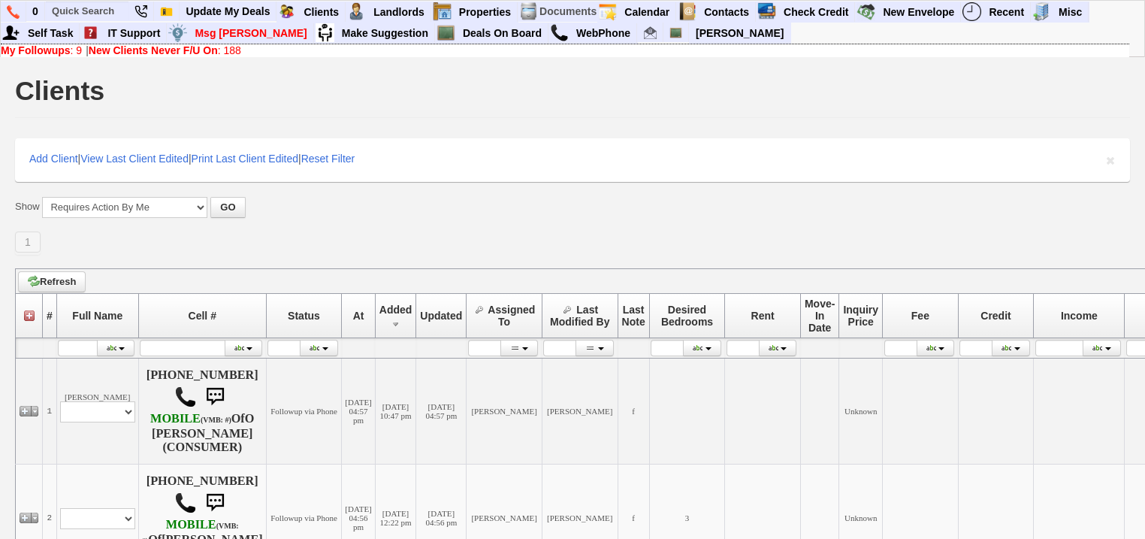
click at [153, 52] on b "New Clients Never F/U On" at bounding box center [153, 50] width 129 height 12
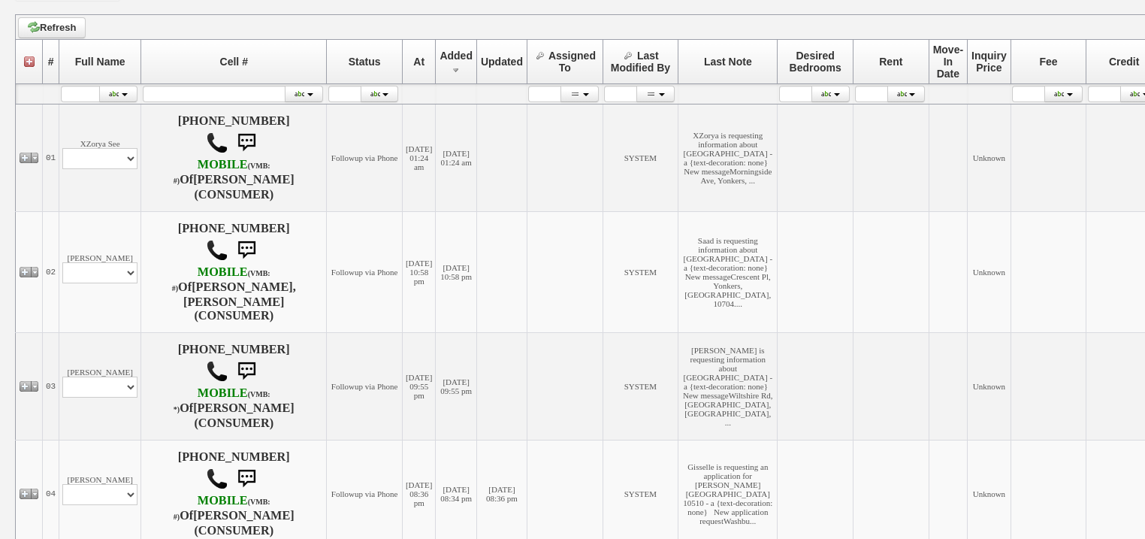
scroll to position [240, 0]
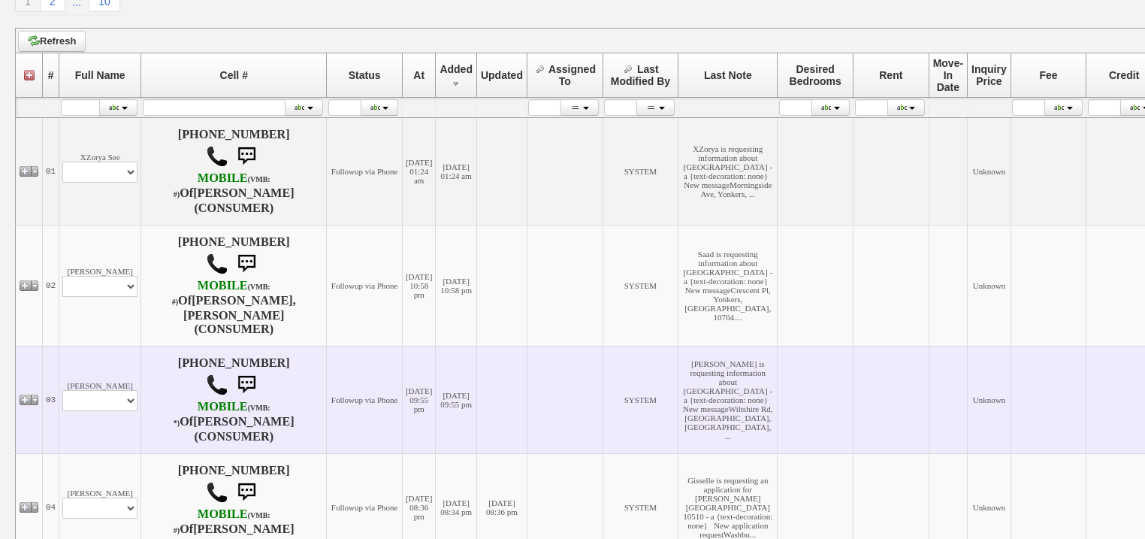
drag, startPoint x: 116, startPoint y: 403, endPoint x: 111, endPoint y: 388, distance: 15.0
click at [116, 400] on td "Dawn Rogers Profile Edit Print Email Externally (Will Not Be Tracked In CRM) Cl…" at bounding box center [100, 399] width 82 height 107
click at [111, 390] on select "Profile Edit Print Email Externally (Will Not Be Tracked In CRM) Closed Deals" at bounding box center [99, 400] width 75 height 21
select select "ChangeURL,/crm/custom/edit_client_form.php?redirect=%2Fcrm%2Fclients.php&id=167…"
click at [62, 390] on select "Profile Edit Print Email Externally (Will Not Be Tracked In CRM) Closed Deals" at bounding box center [99, 400] width 75 height 21
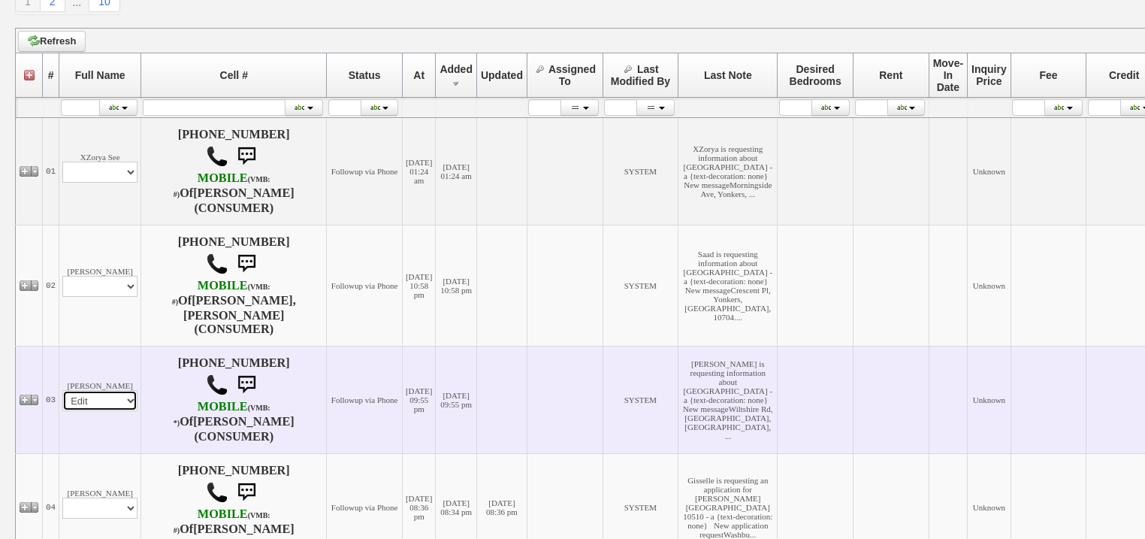
select select
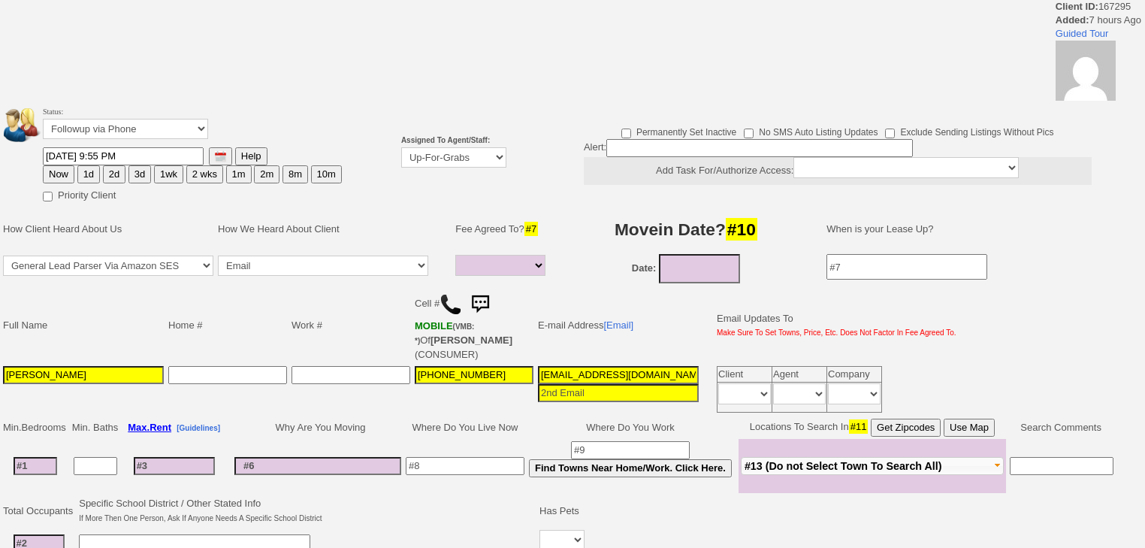
select select
click at [448, 162] on select "Up-For-Grabs ***** STAFF ***** Bob Bruno 914-419-3579 Cristy Liberto 914-486-10…" at bounding box center [453, 157] width 105 height 20
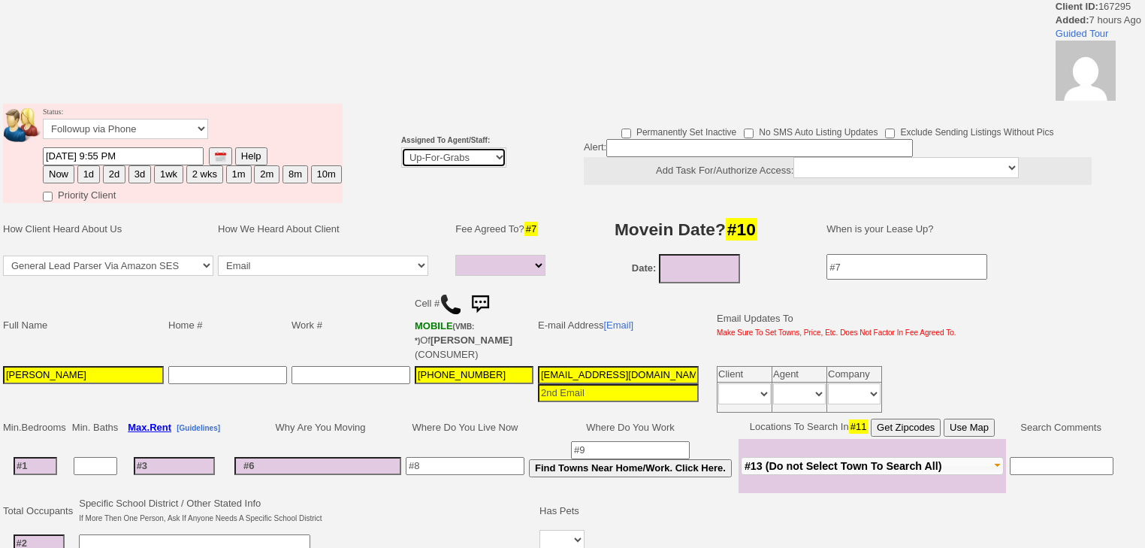
select select "227"
click at [401, 147] on select "Up-For-Grabs ***** STAFF ***** Bob Bruno 914-419-3579 Cristy Liberto 914-486-10…" at bounding box center [453, 157] width 105 height 20
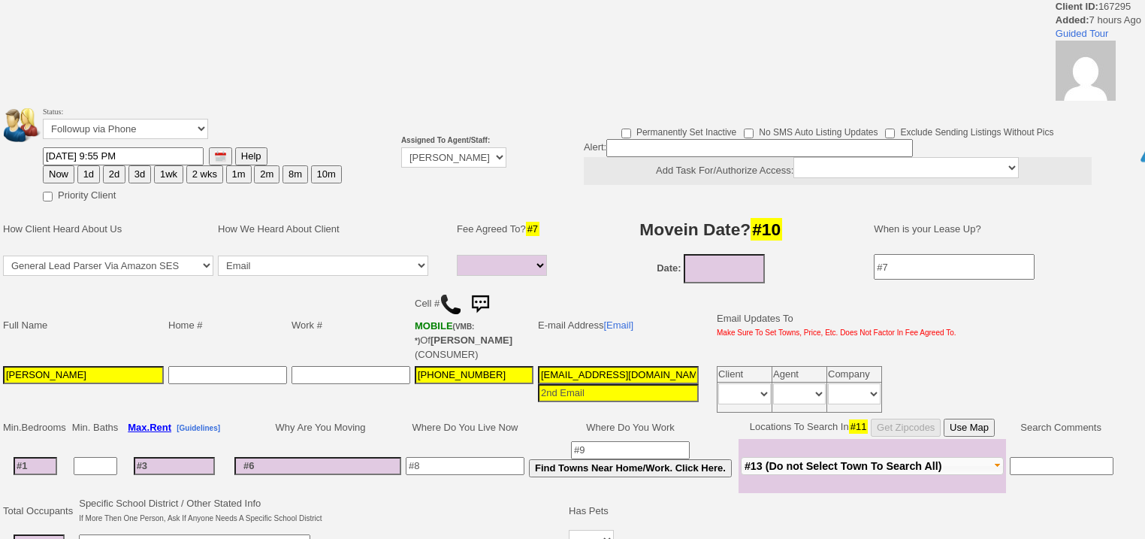
click at [111, 146] on td "Status: Followup via Phone Followup via Email Followup When Section 8 Property …" at bounding box center [192, 125] width 300 height 43
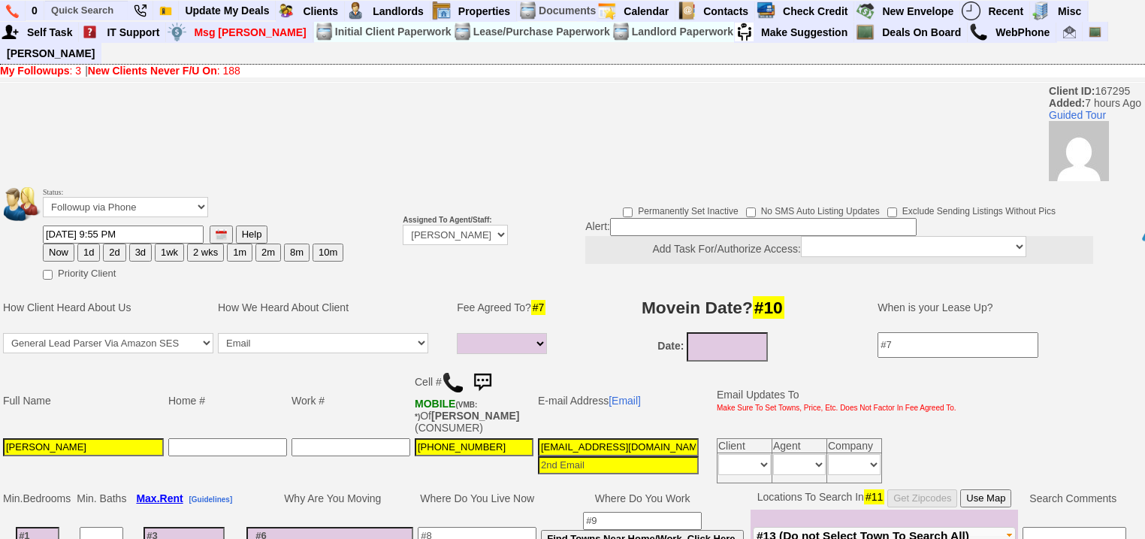
click at [114, 243] on button "2d" at bounding box center [114, 252] width 23 height 18
type input "[DATE] 05:54 AM"
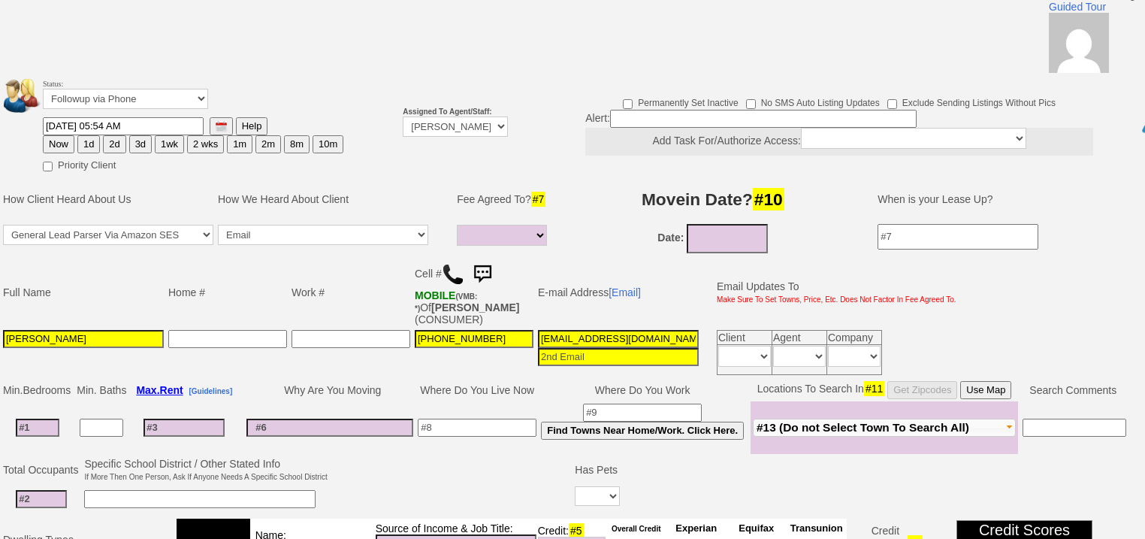
scroll to position [100, 0]
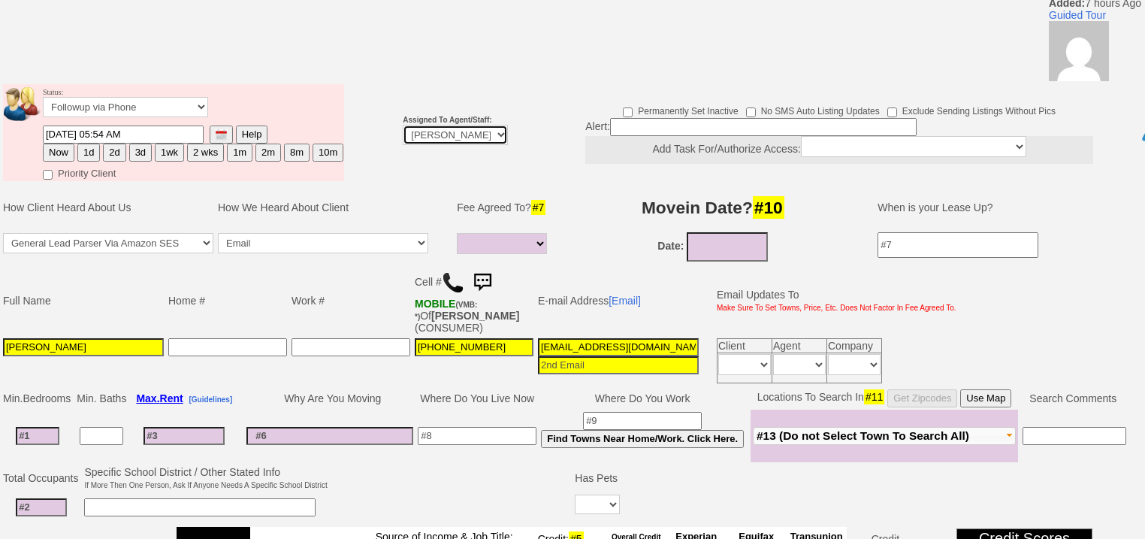
click at [412, 125] on select "Up-For-Grabs ***** STAFF ***** [PERSON_NAME] [PHONE_NUMBER] [PERSON_NAME] [PHON…" at bounding box center [455, 135] width 105 height 20
select select "Up-For-Grabs"
click at [403, 125] on select "Up-For-Grabs ***** STAFF ***** Bob Bruno 914-419-3579 Cristy Liberto 914-486-10…" at bounding box center [455, 135] width 105 height 20
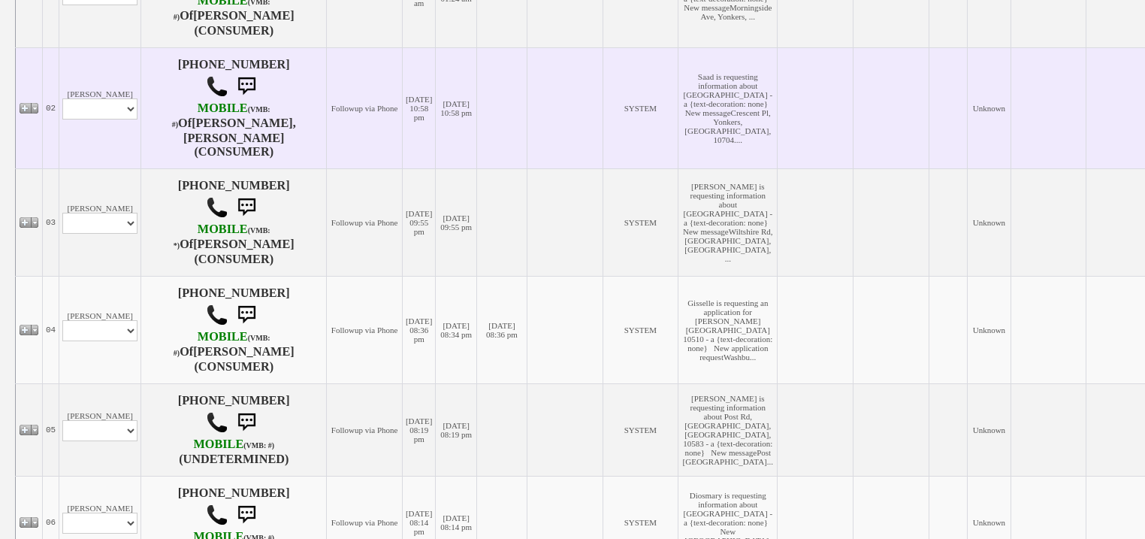
scroll to position [536, 0]
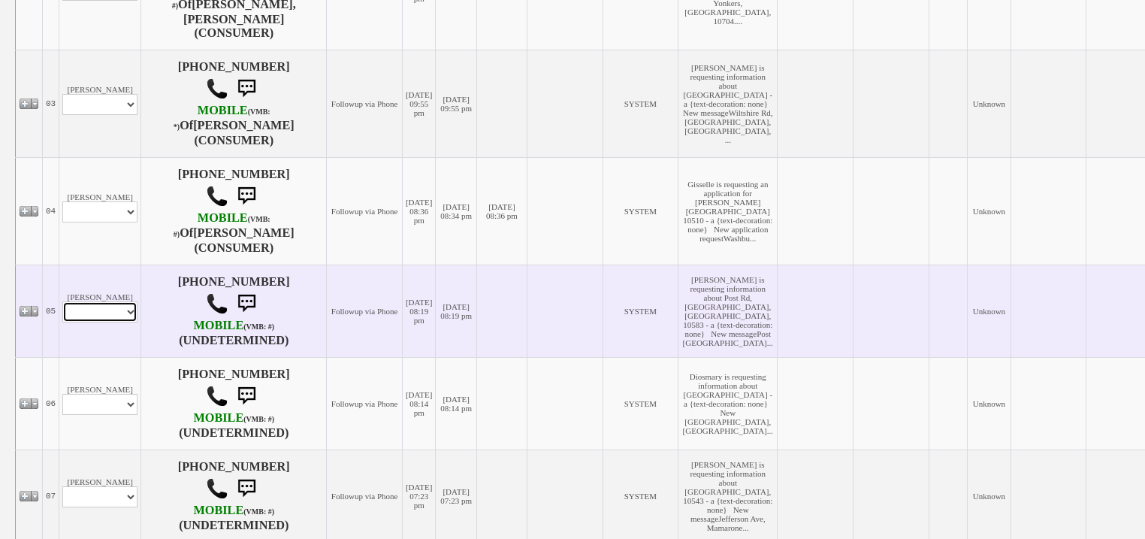
drag, startPoint x: 116, startPoint y: 291, endPoint x: 116, endPoint y: 306, distance: 15.0
click at [116, 301] on select "Profile Edit Print Email Externally (Will Not Be Tracked In CRM) Closed Deals" at bounding box center [99, 311] width 75 height 21
select select "ChangeURL,/crm/custom/edit_client_form.php?redirect=%2Fcrm%2Fclients.php&id=167…"
click at [62, 301] on select "Profile Edit Print Email Externally (Will Not Be Tracked In CRM) Closed Deals" at bounding box center [99, 311] width 75 height 21
select select
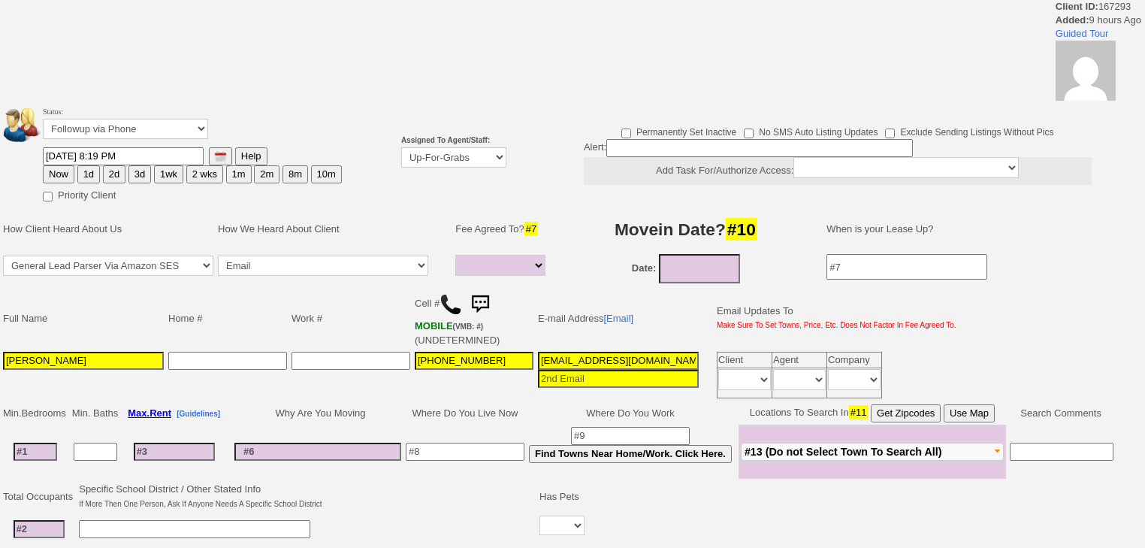
select select
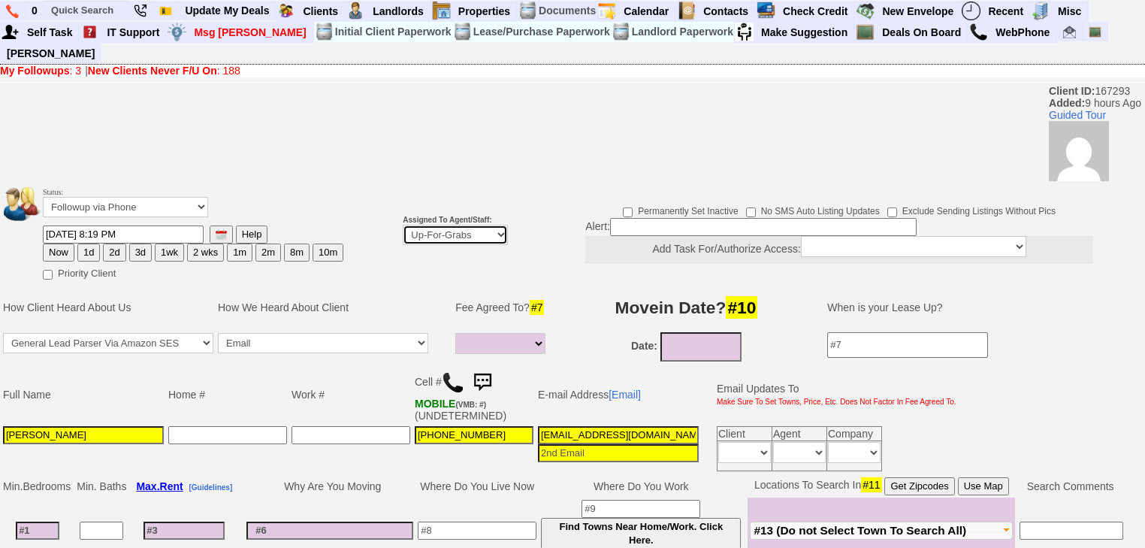
click at [466, 225] on select "Up-For-Grabs ***** STAFF ***** [PERSON_NAME] [PHONE_NUMBER] [PERSON_NAME] [PHON…" at bounding box center [455, 235] width 105 height 20
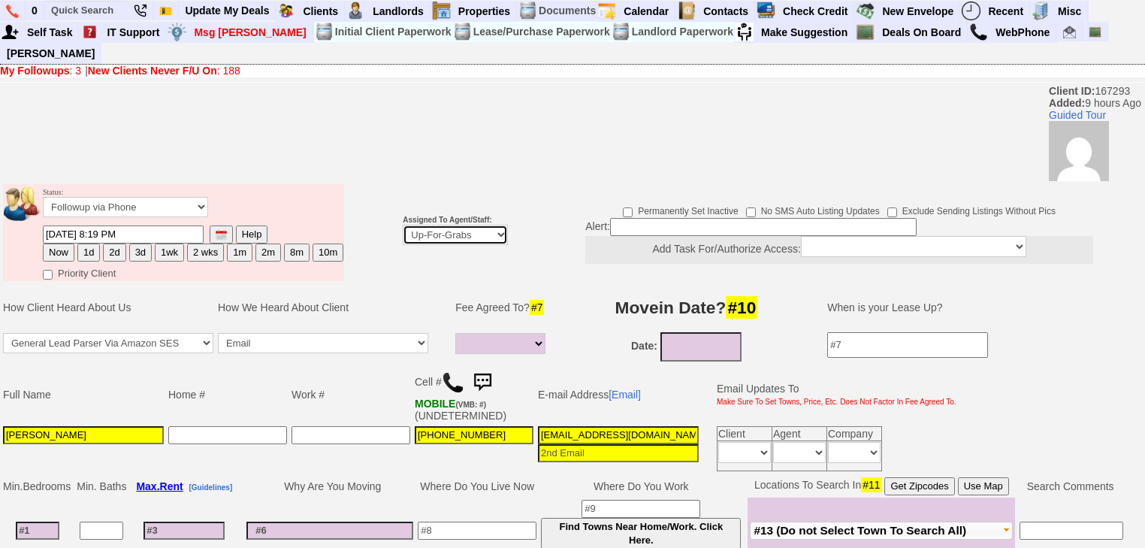
select select "227"
click at [403, 225] on select "Up-For-Grabs ***** STAFF ***** [PERSON_NAME] [PHONE_NUMBER] [PERSON_NAME] [PHON…" at bounding box center [455, 235] width 105 height 20
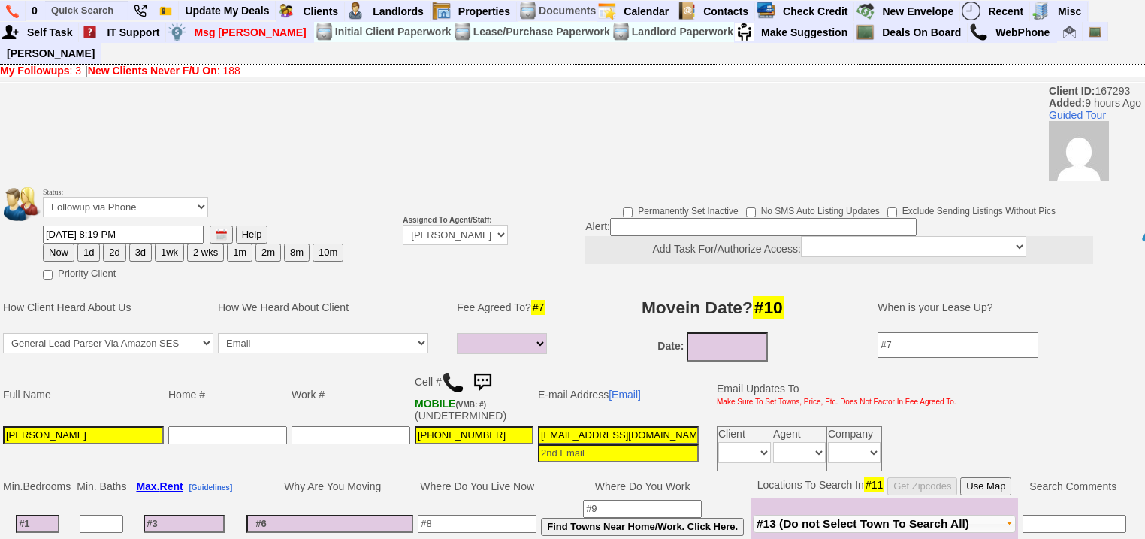
click at [110, 243] on button "2d" at bounding box center [114, 252] width 23 height 18
type input "[DATE] 05:54 AM"
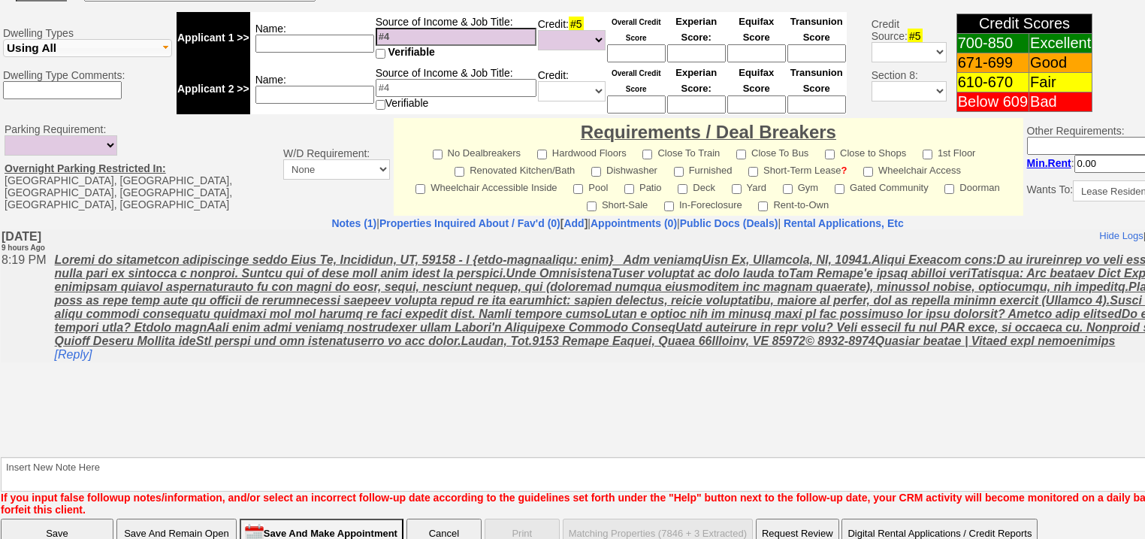
scroll to position [628, 0]
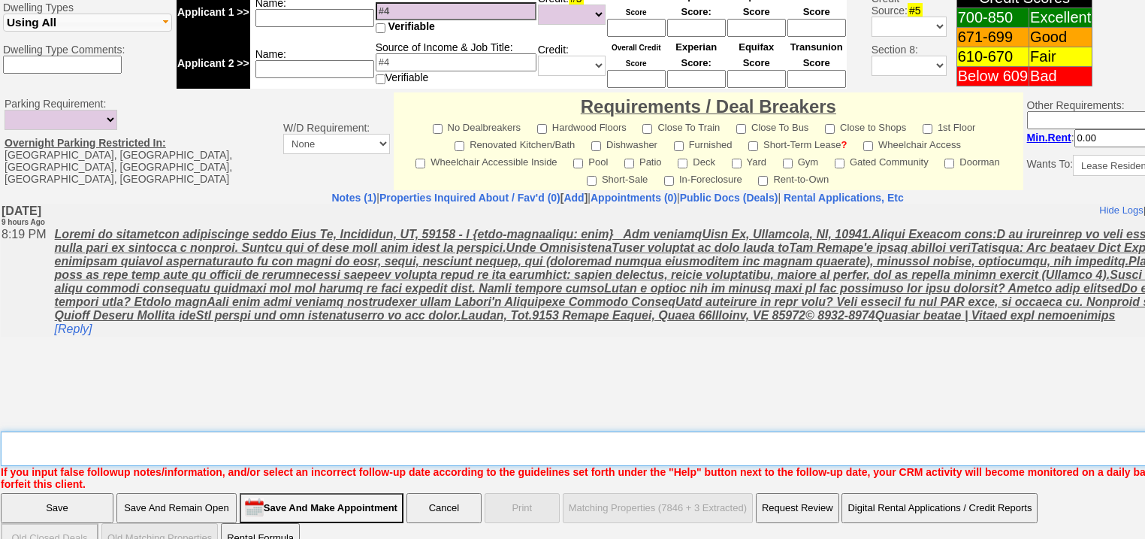
click at [127, 431] on textarea "Insert New Note Here" at bounding box center [623, 448] width 1244 height 35
type textarea "f"
click at [62, 493] on input "Save" at bounding box center [57, 508] width 113 height 30
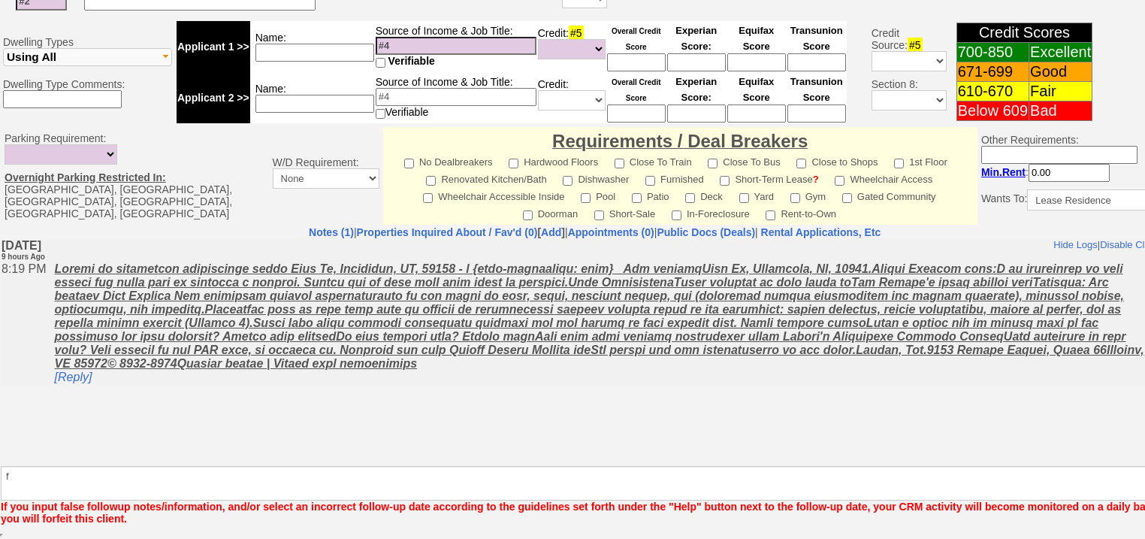
scroll to position [574, 0]
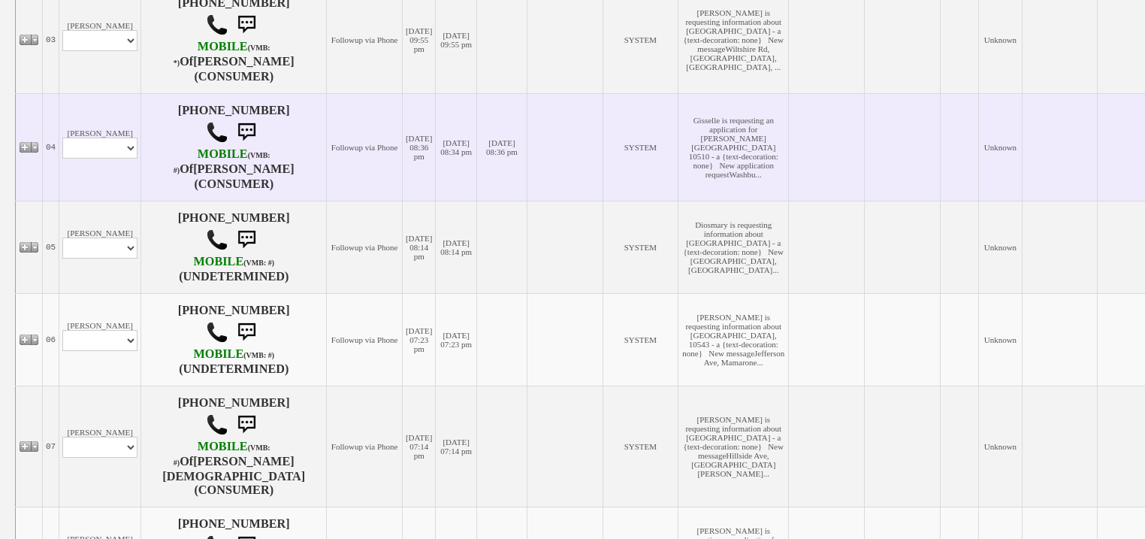
scroll to position [601, 0]
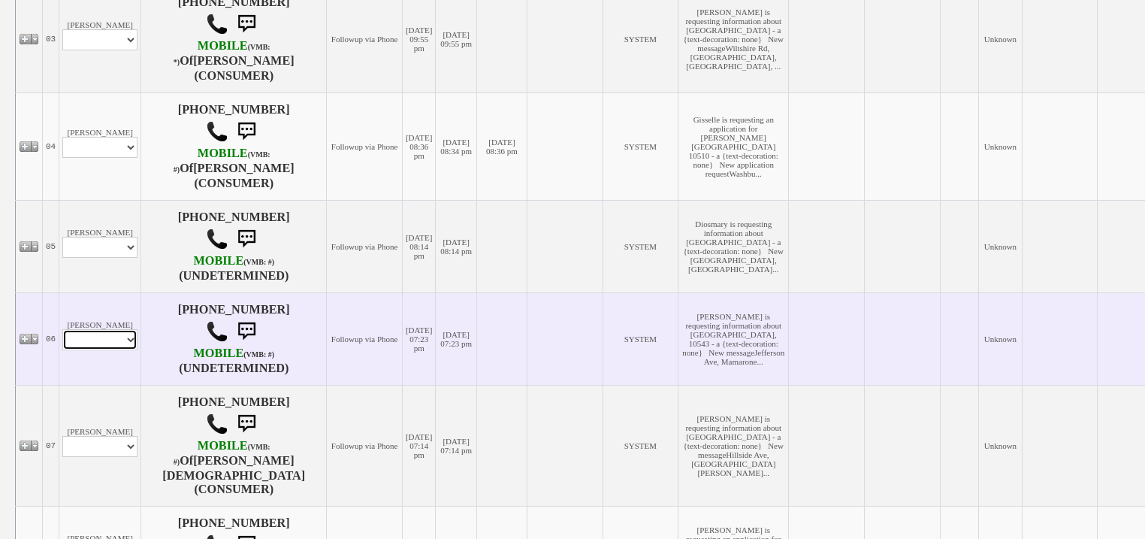
click at [132, 350] on select "Profile Edit Print Email Externally (Will Not Be Tracked In CRM) Closed Deals" at bounding box center [99, 339] width 75 height 21
select select "ChangeURL,/crm/custom/edit_client_form.php?redirect=%2Fcrm%2Fclients.php&id=167…"
click at [62, 342] on select "Profile Edit Print Email Externally (Will Not Be Tracked In CRM) Closed Deals" at bounding box center [99, 339] width 75 height 21
select select
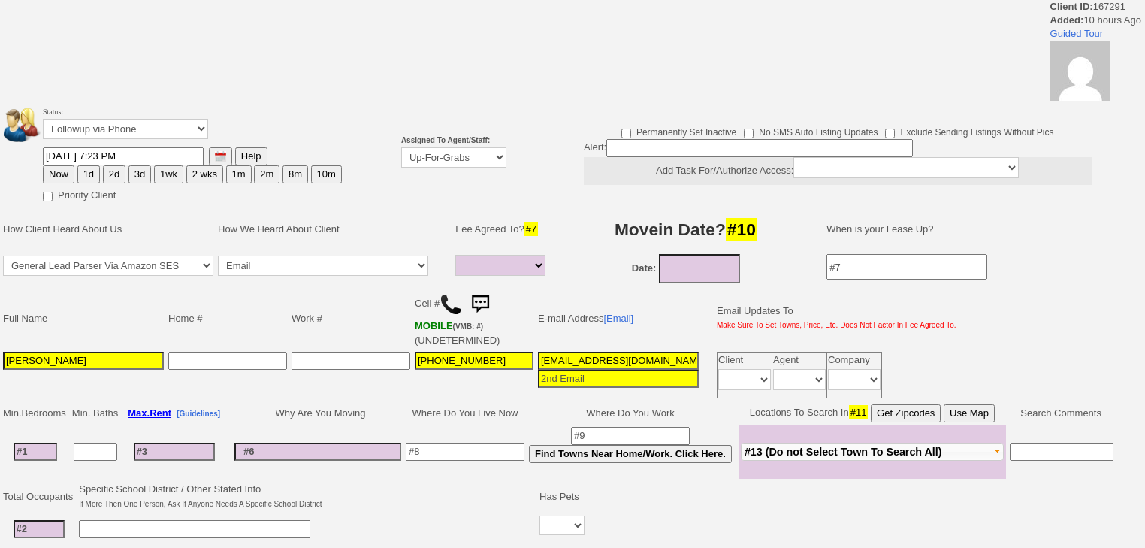
select select
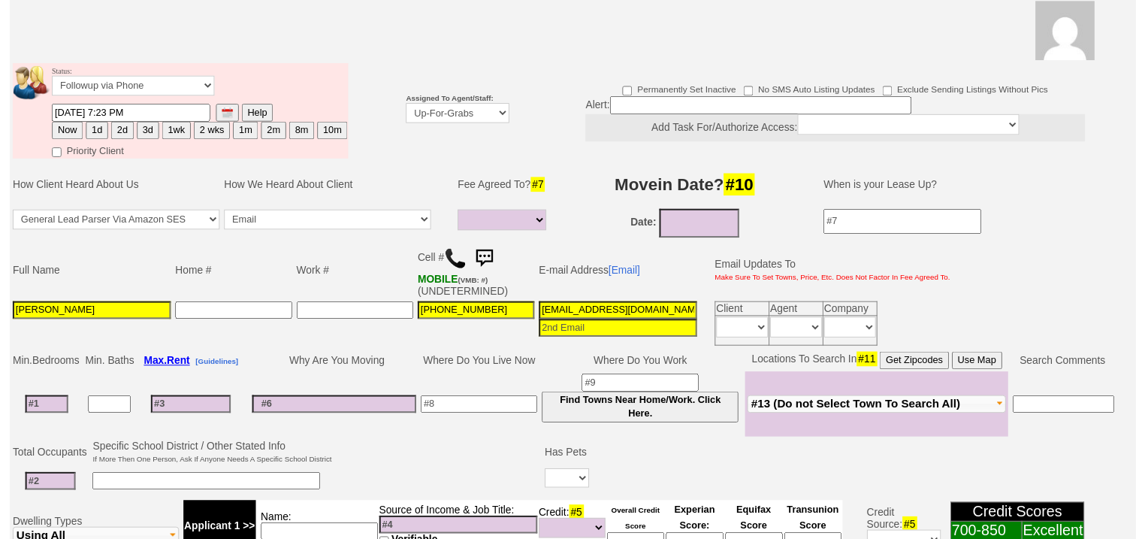
scroll to position [180, 0]
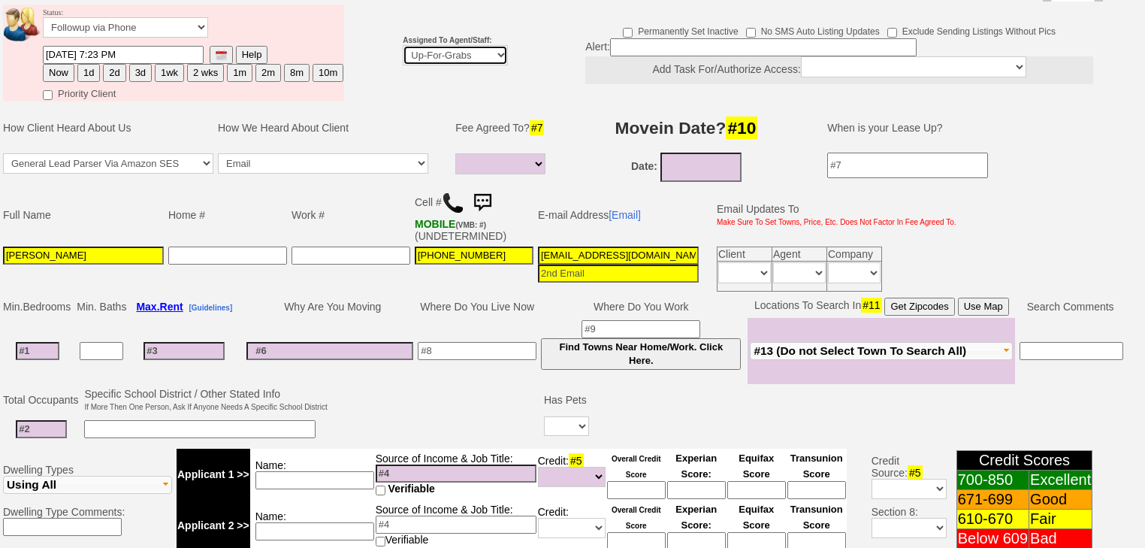
click at [470, 45] on select "Up-For-Grabs ***** STAFF ***** Bob Bruno 914-419-3579 Cristy Liberto 914-486-10…" at bounding box center [455, 55] width 105 height 20
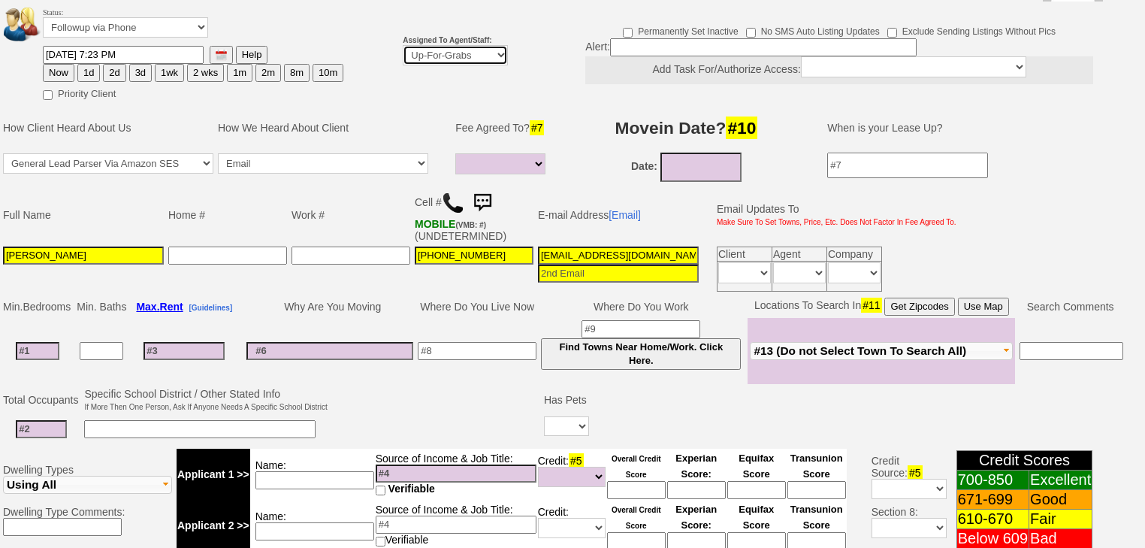
select select "227"
click at [403, 45] on select "Up-For-Grabs ***** STAFF ***** Bob Bruno 914-419-3579 Cristy Liberto 914-486-10…" at bounding box center [455, 55] width 105 height 20
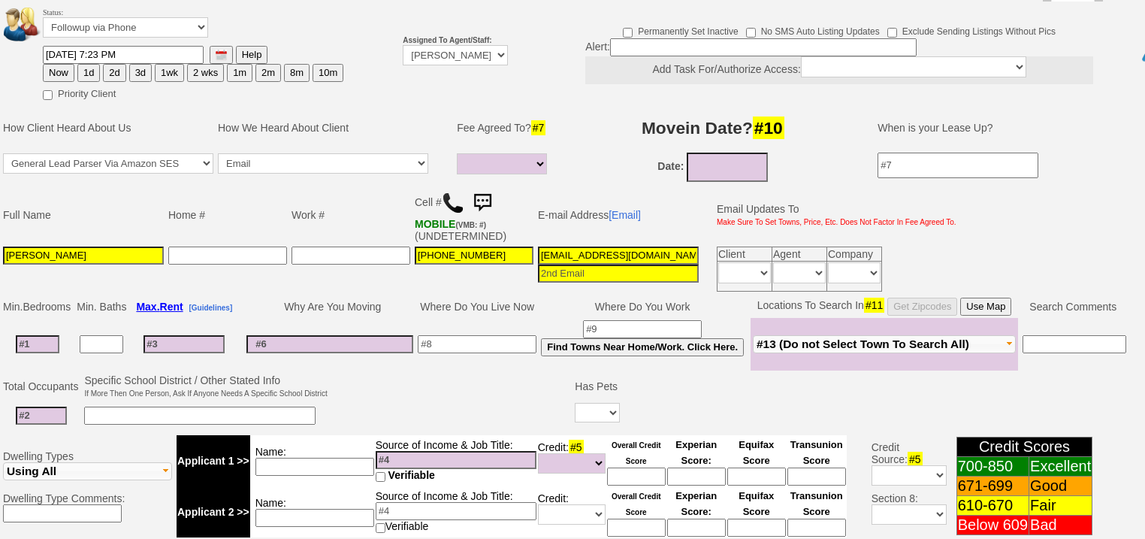
click at [111, 64] on button "2d" at bounding box center [114, 73] width 23 height 18
type input "08/18/2025 05:54 AM"
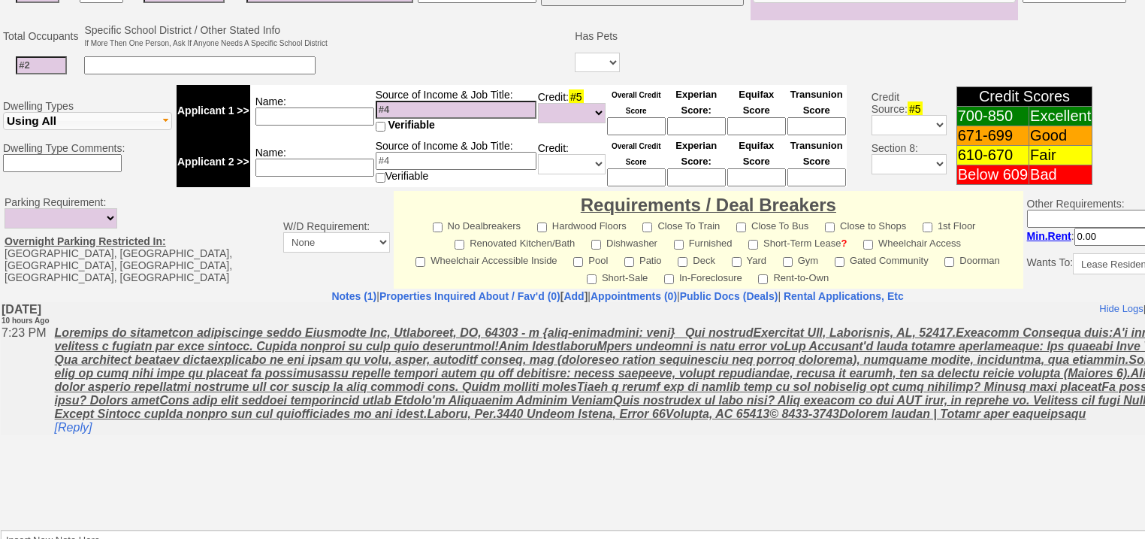
scroll to position [628, 0]
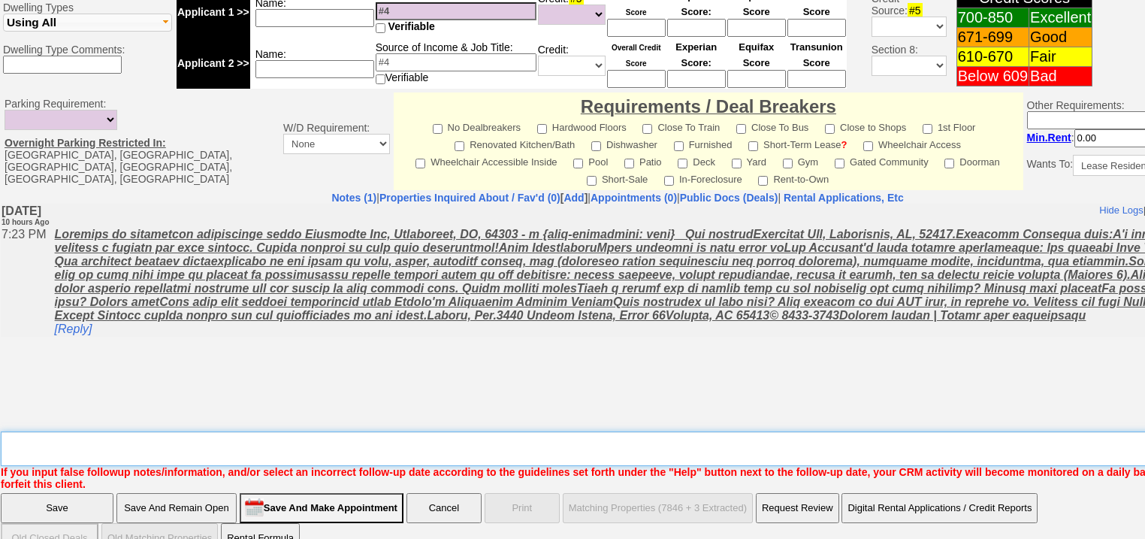
click at [102, 431] on textarea "Insert New Note Here" at bounding box center [623, 448] width 1244 height 35
type textarea "f"
click at [83, 493] on input "Save" at bounding box center [57, 508] width 113 height 30
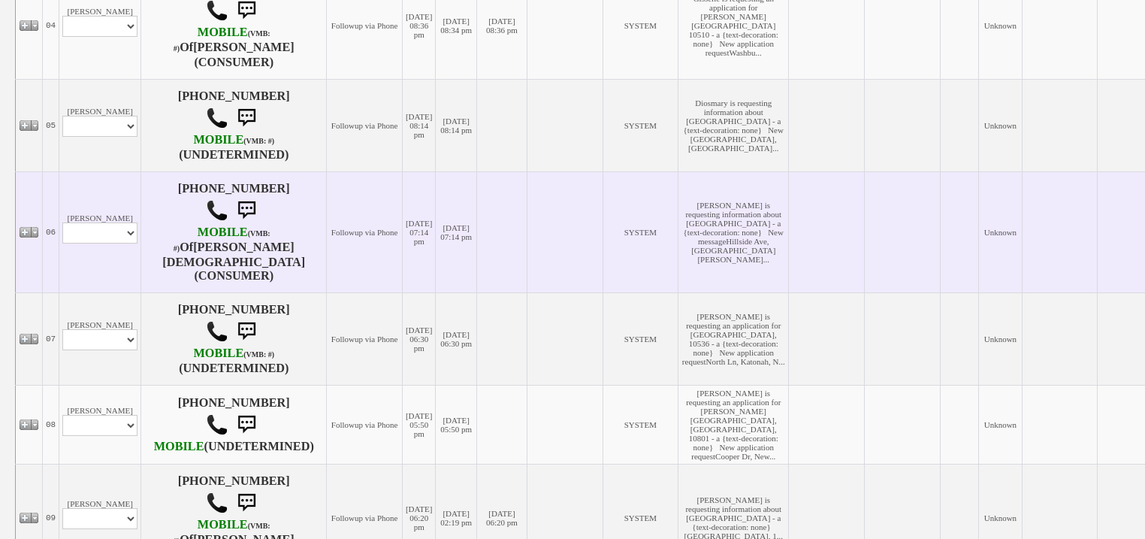
scroll to position [901, 0]
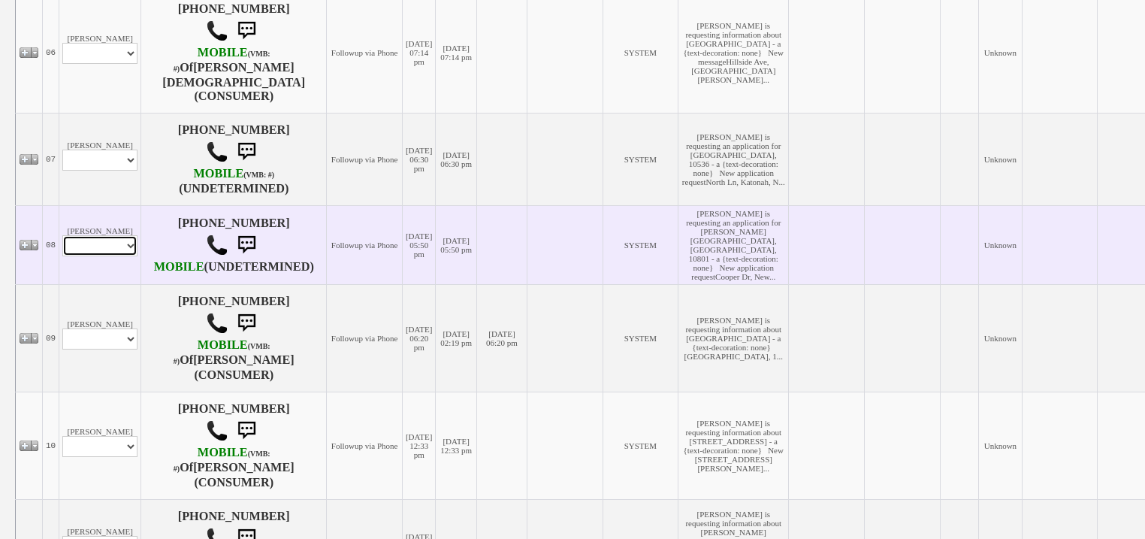
click at [114, 251] on select "Profile Edit Print Email Externally (Will Not Be Tracked In CRM) Closed Deals" at bounding box center [99, 245] width 75 height 21
select select "ChangeURL,/crm/custom/edit_client_form.php?redirect=%2Fcrm%2Fclients.php&id=167…"
click at [62, 240] on select "Profile Edit Print Email Externally (Will Not Be Tracked In CRM) Closed Deals" at bounding box center [99, 245] width 75 height 21
select select
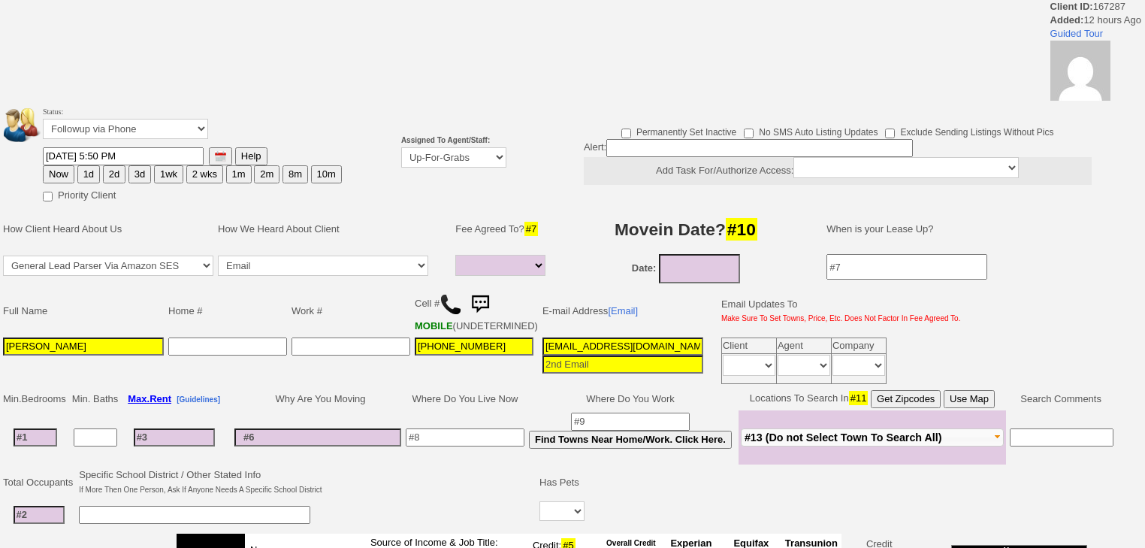
select select
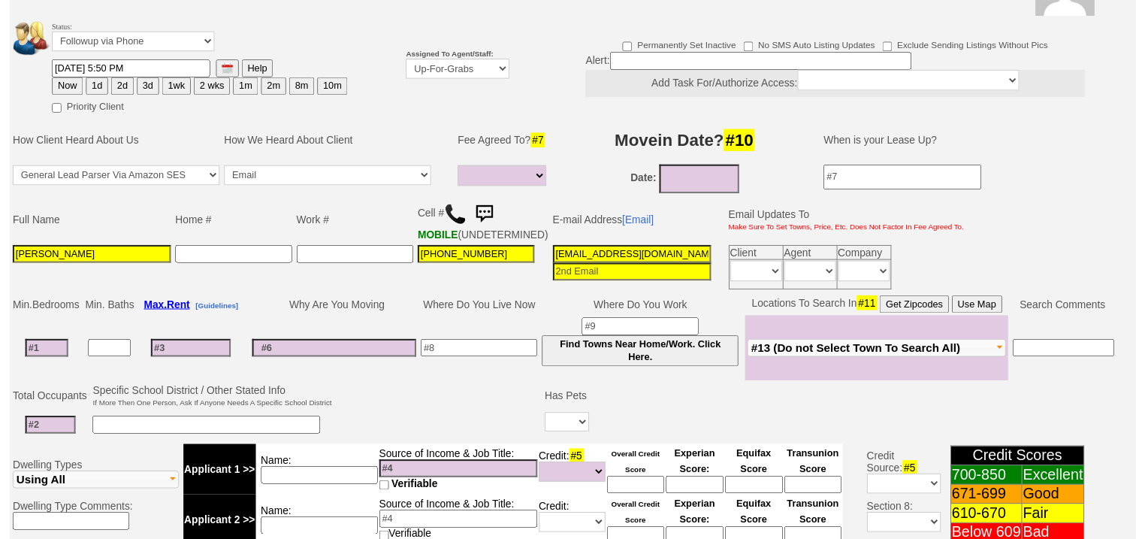
scroll to position [165, 0]
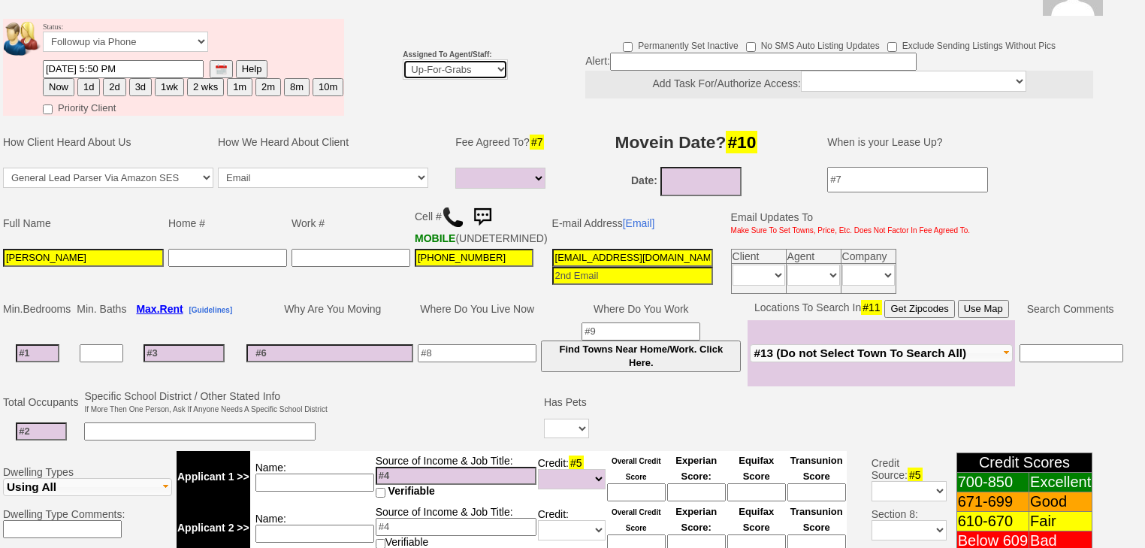
click at [481, 61] on td "Assigned To Agent/Staff: Up-For-Grabs ***** STAFF ***** Bob Bruno 914-419-3579 …" at bounding box center [455, 67] width 110 height 101
select select "227"
click at [403, 59] on select "Up-For-Grabs ***** STAFF ***** Bob Bruno 914-419-3579 Cristy Liberto 914-486-10…" at bounding box center [455, 69] width 105 height 20
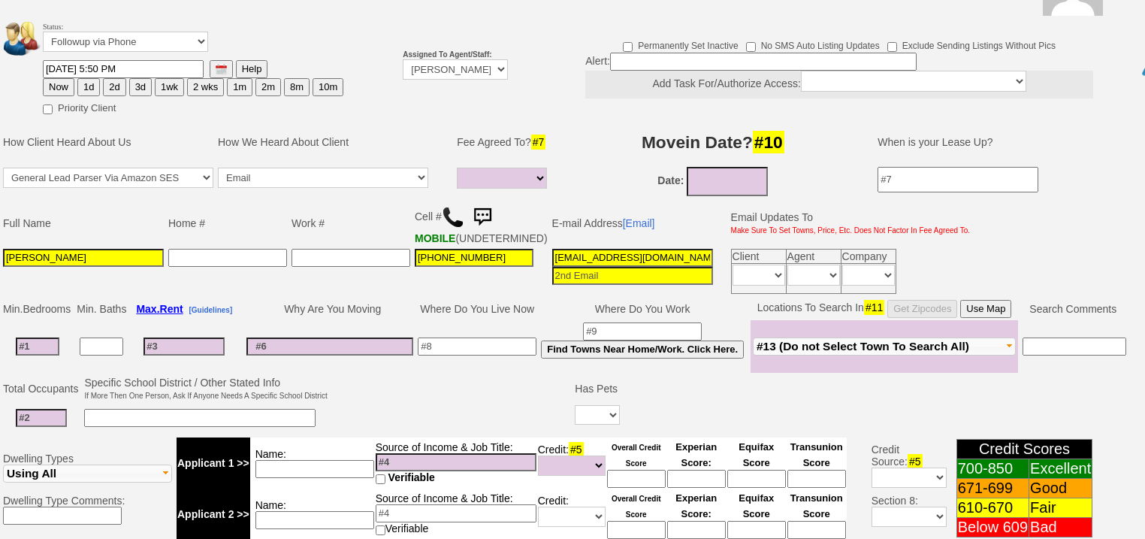
click at [117, 78] on button "2d" at bounding box center [114, 87] width 23 height 18
type input "08/18/2025 05:54 AM"
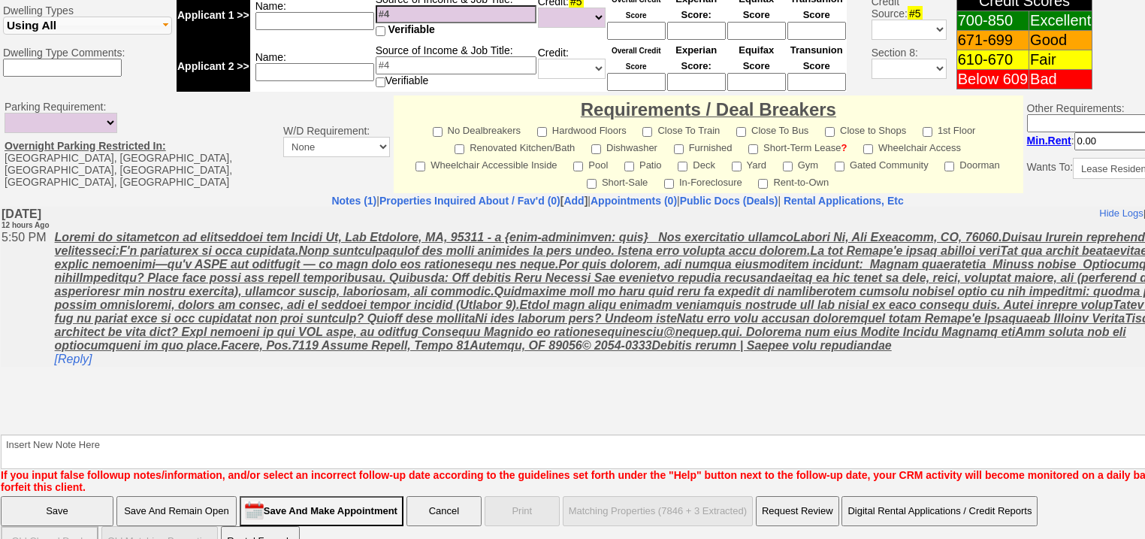
scroll to position [628, 0]
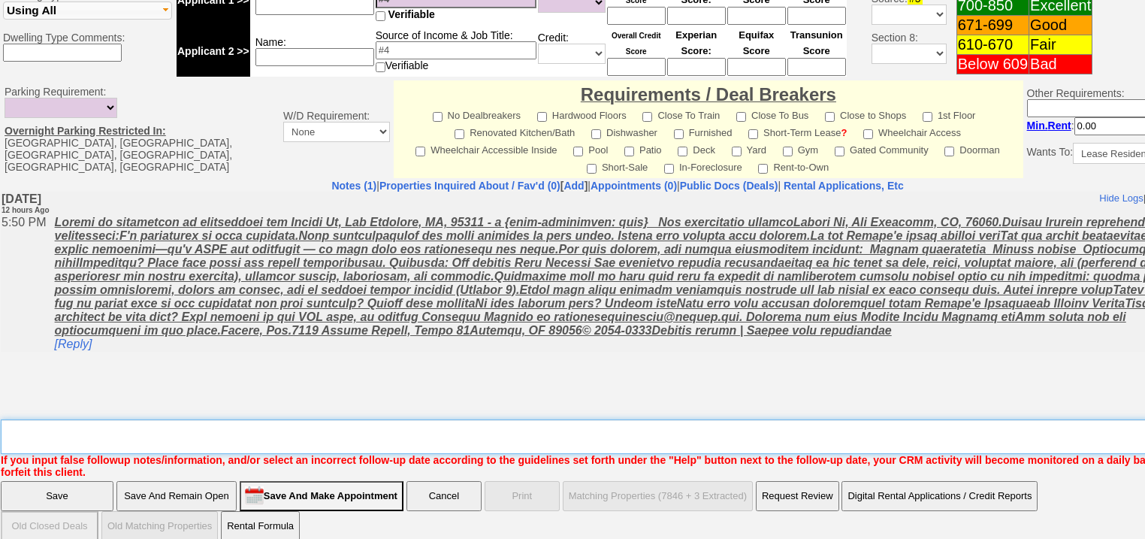
click at [127, 419] on textarea "Insert New Note Here" at bounding box center [623, 436] width 1244 height 35
type textarea "f"
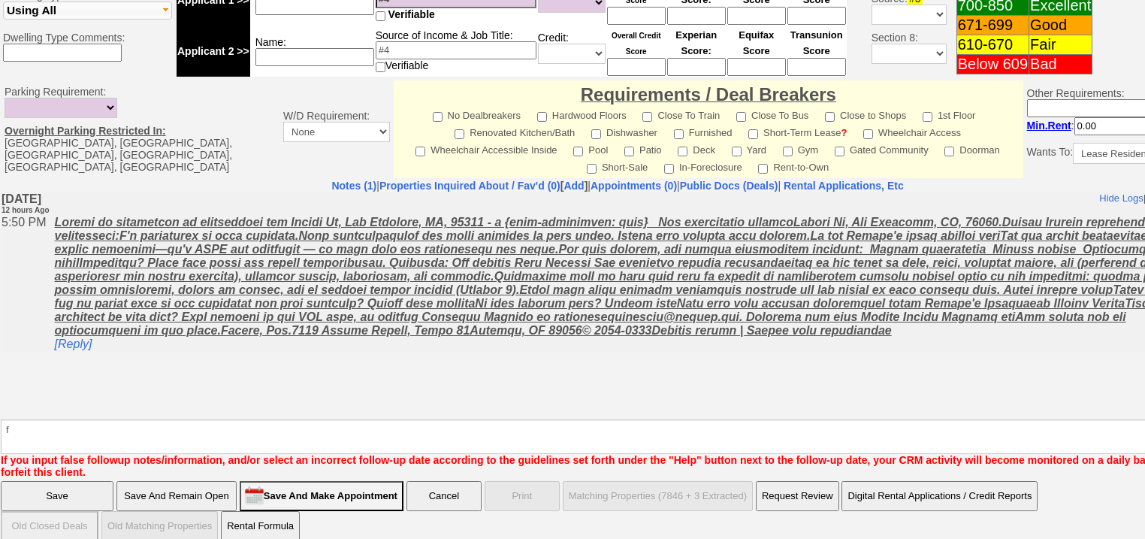
click at [102, 481] on input "Save" at bounding box center [57, 496] width 113 height 30
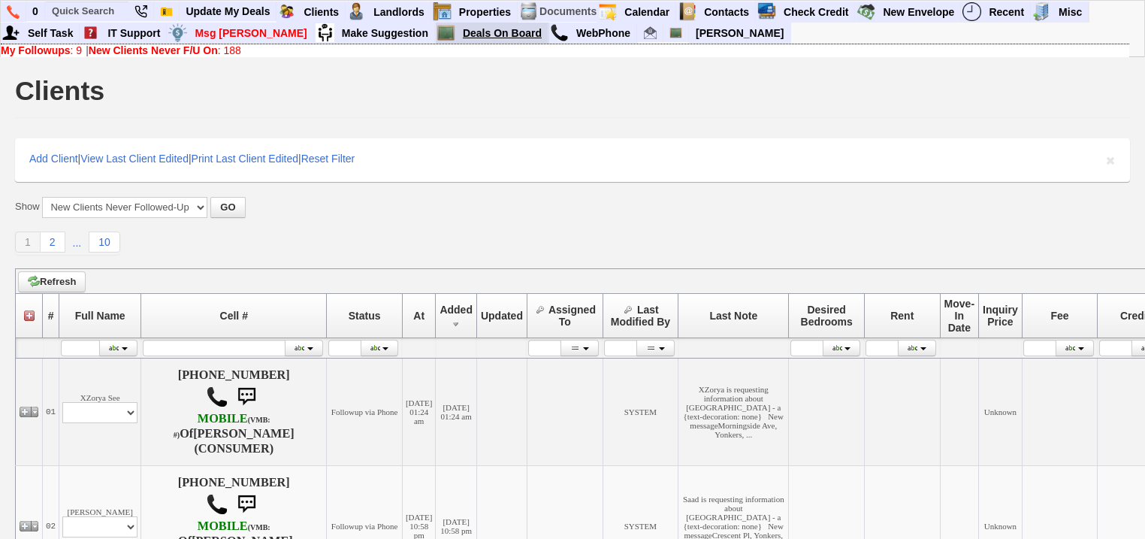
click at [457, 30] on link "Deals On Board" at bounding box center [503, 33] width 92 height 20
